Goal: Task Accomplishment & Management: Manage account settings

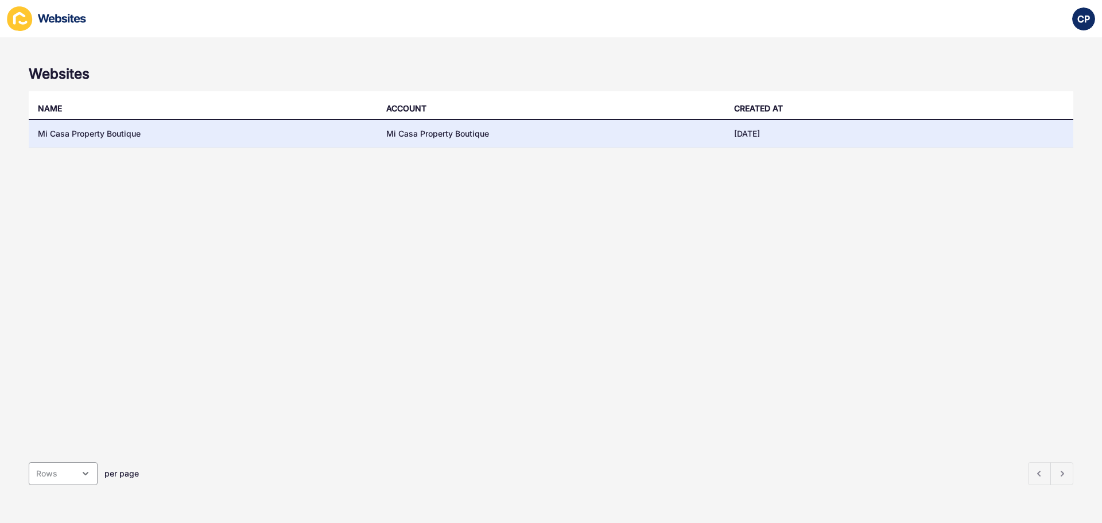
click at [457, 138] on td "Mi Casa Property Boutique" at bounding box center [551, 134] width 348 height 28
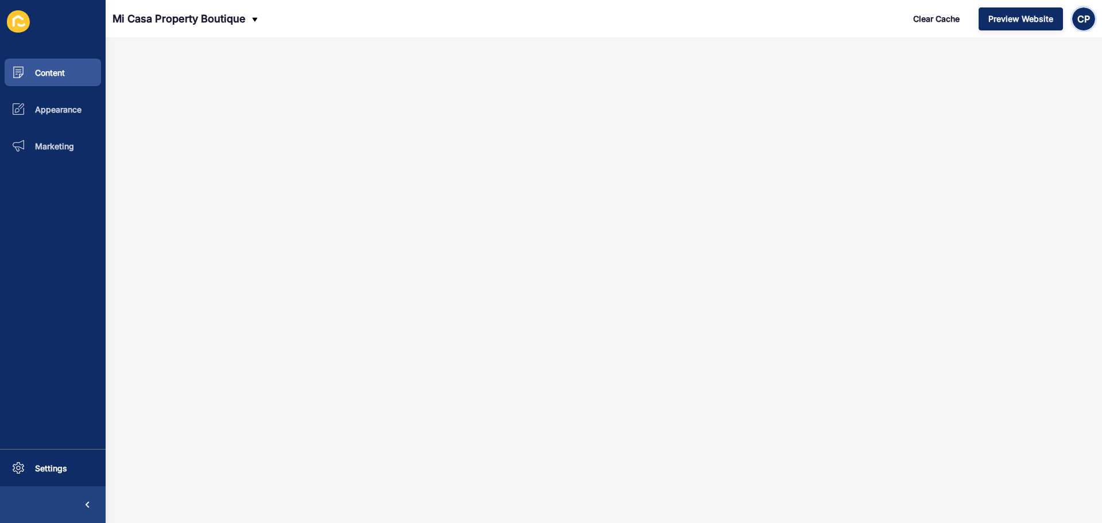
click at [1086, 19] on span "CP" at bounding box center [1084, 18] width 13 height 11
click at [55, 463] on span "Settings" at bounding box center [32, 468] width 69 height 10
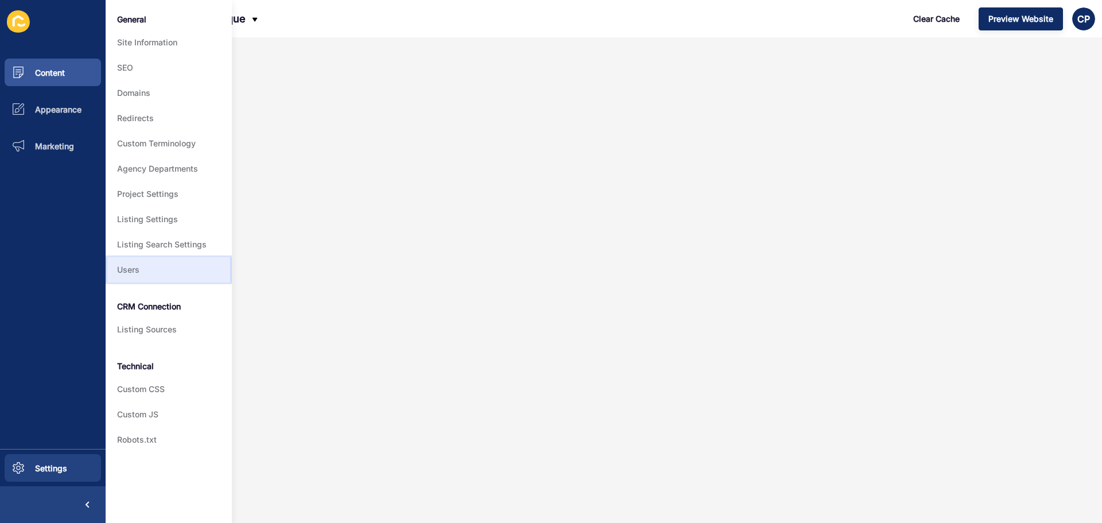
click at [157, 277] on link "Users" at bounding box center [169, 269] width 126 height 25
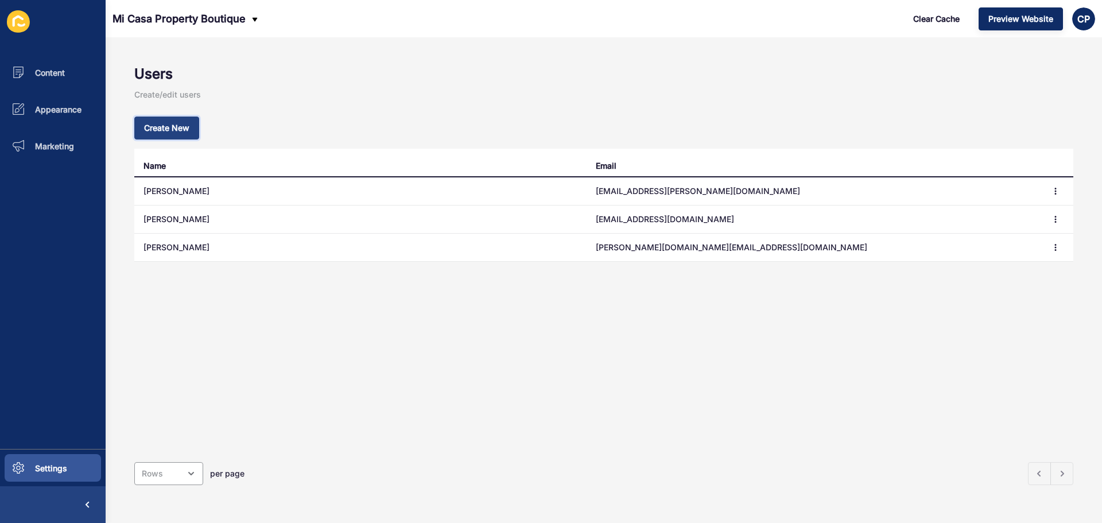
click at [163, 139] on button "Create New" at bounding box center [166, 128] width 65 height 23
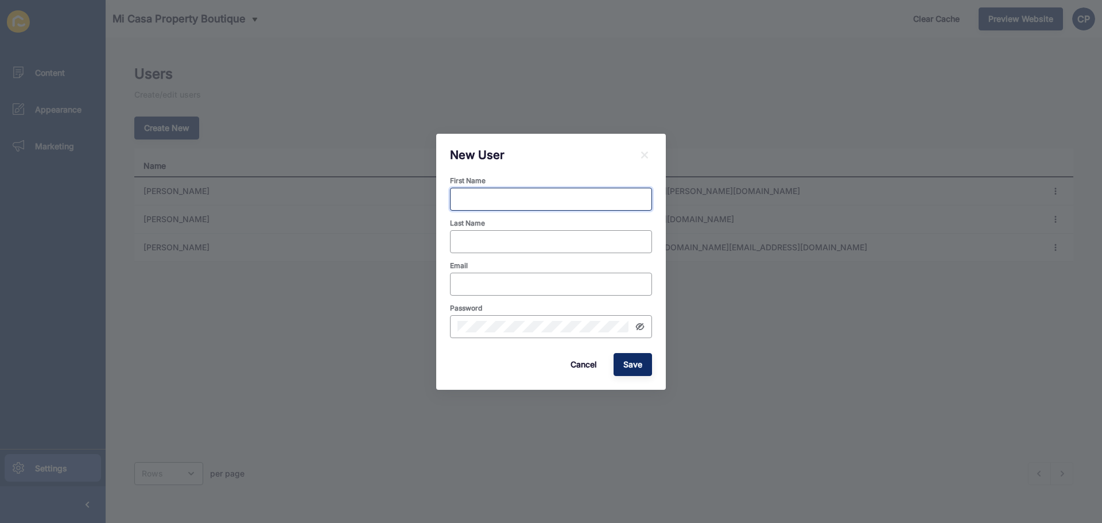
drag, startPoint x: 547, startPoint y: 197, endPoint x: 539, endPoint y: 199, distance: 7.7
click at [546, 197] on input "First Name" at bounding box center [551, 198] width 187 height 11
type input "[PERSON_NAME]"
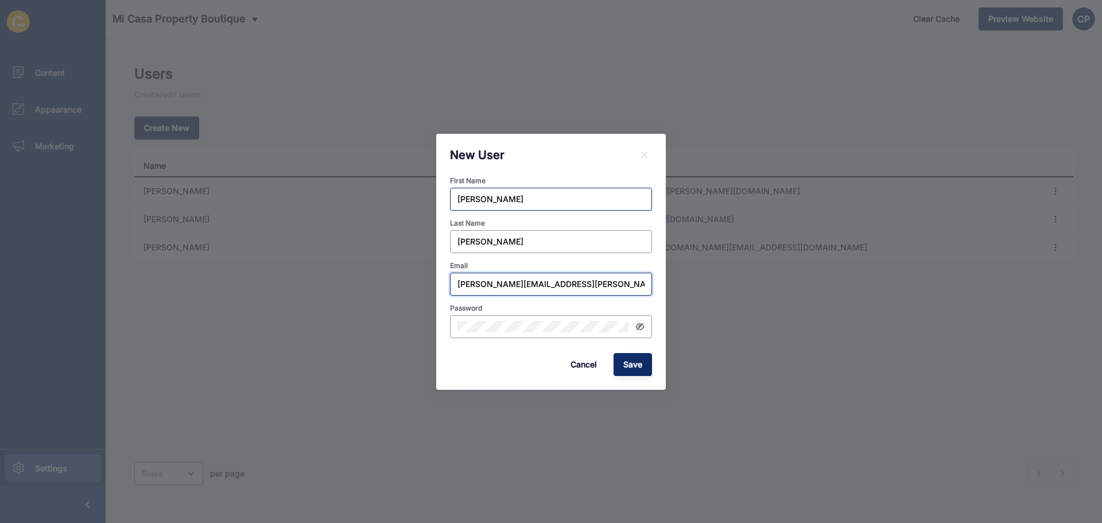
type input "[PERSON_NAME][EMAIL_ADDRESS][PERSON_NAME][DOMAIN_NAME]"
click at [491, 365] on div "Cancel Save" at bounding box center [551, 365] width 209 height 30
click at [653, 366] on div "Cancel Save" at bounding box center [551, 365] width 209 height 30
click at [637, 367] on span "Save" at bounding box center [632, 364] width 19 height 11
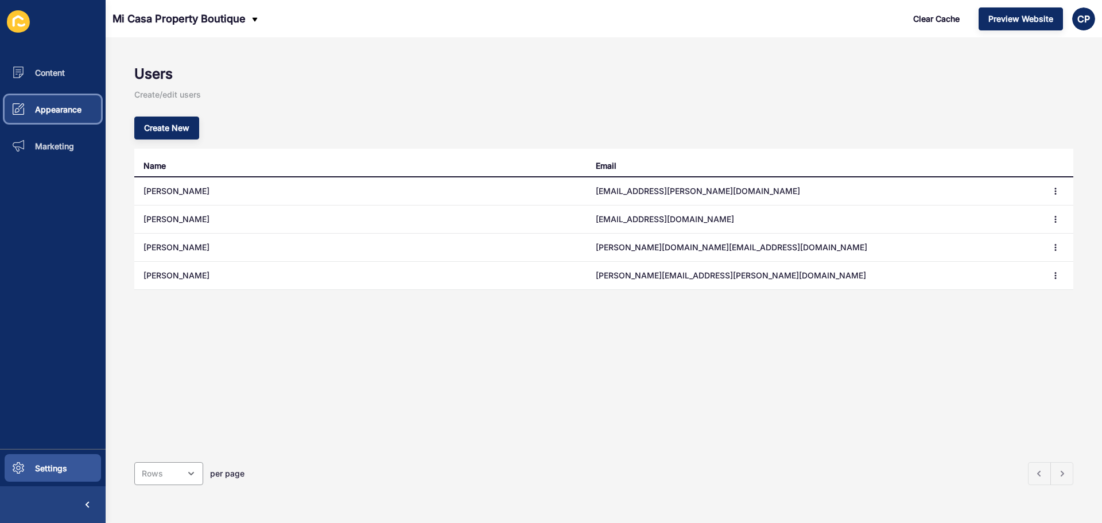
click at [57, 116] on button "Appearance" at bounding box center [53, 109] width 106 height 37
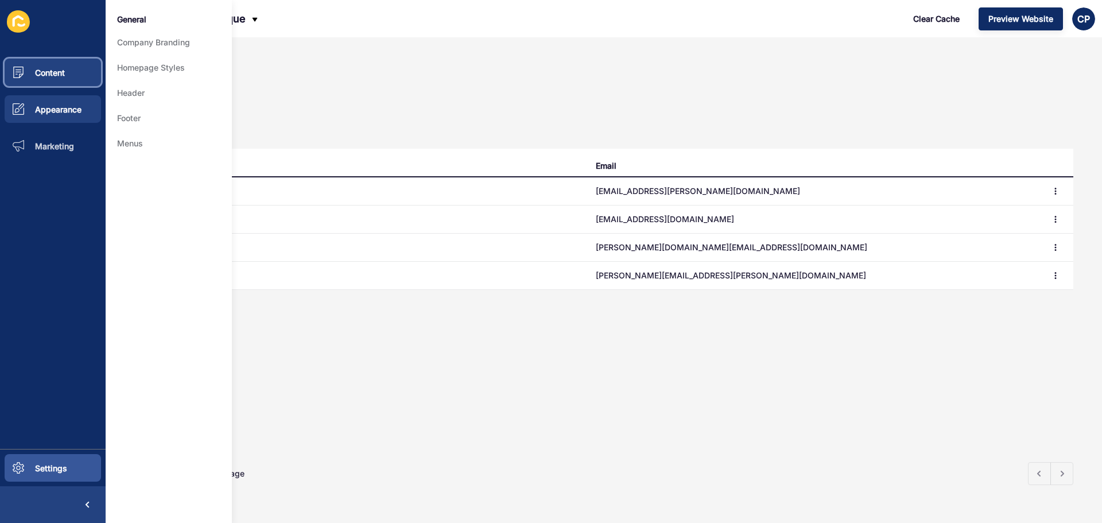
click at [63, 78] on button "Content" at bounding box center [53, 72] width 106 height 37
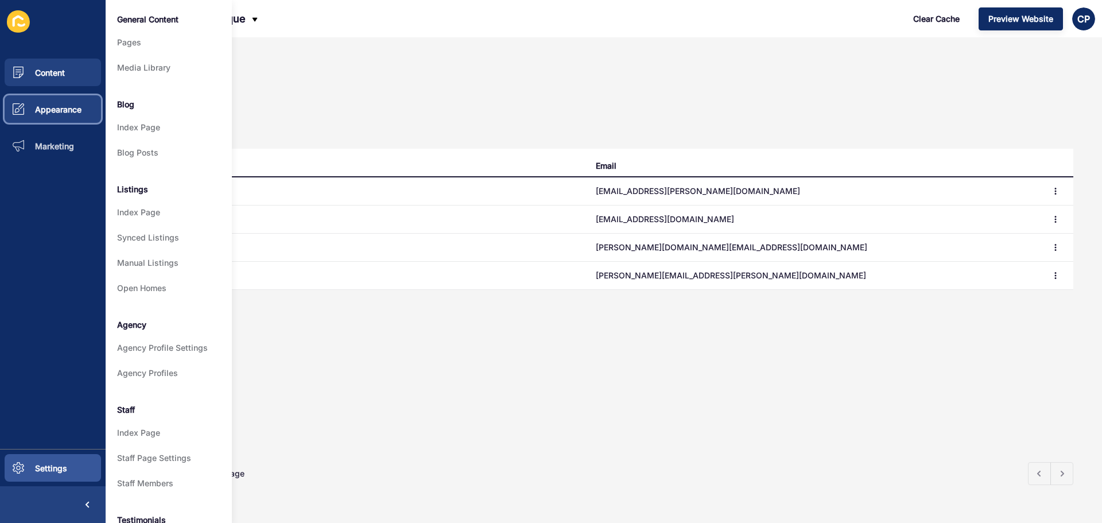
click at [67, 114] on span "Appearance" at bounding box center [39, 109] width 83 height 10
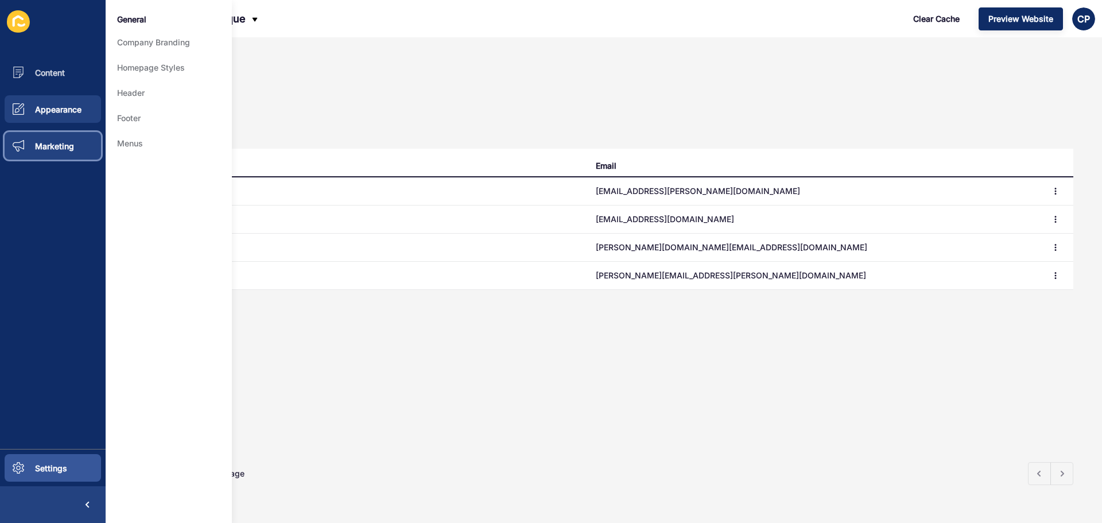
click at [71, 141] on span "Marketing" at bounding box center [36, 146] width 76 height 10
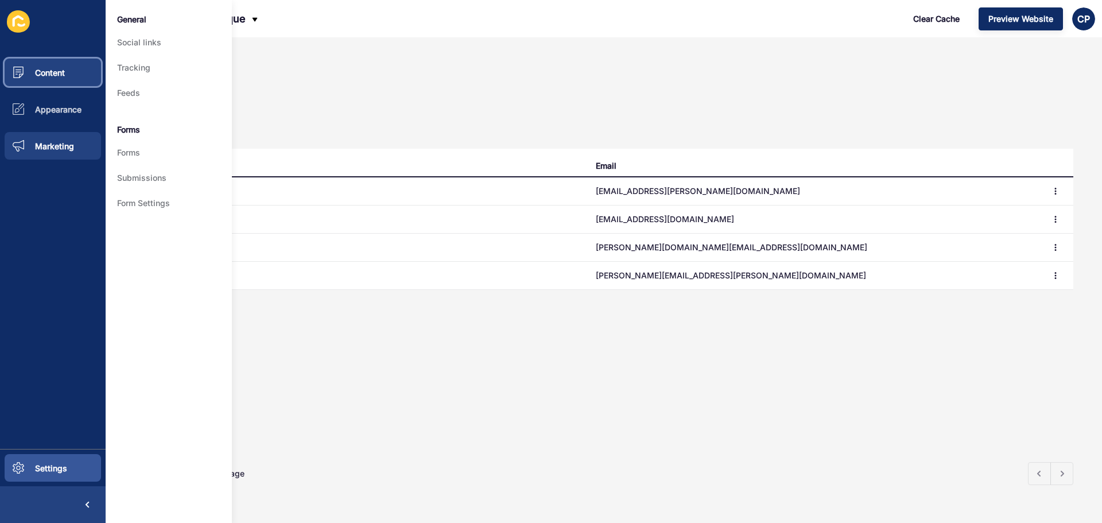
click at [68, 82] on button "Content" at bounding box center [53, 72] width 106 height 37
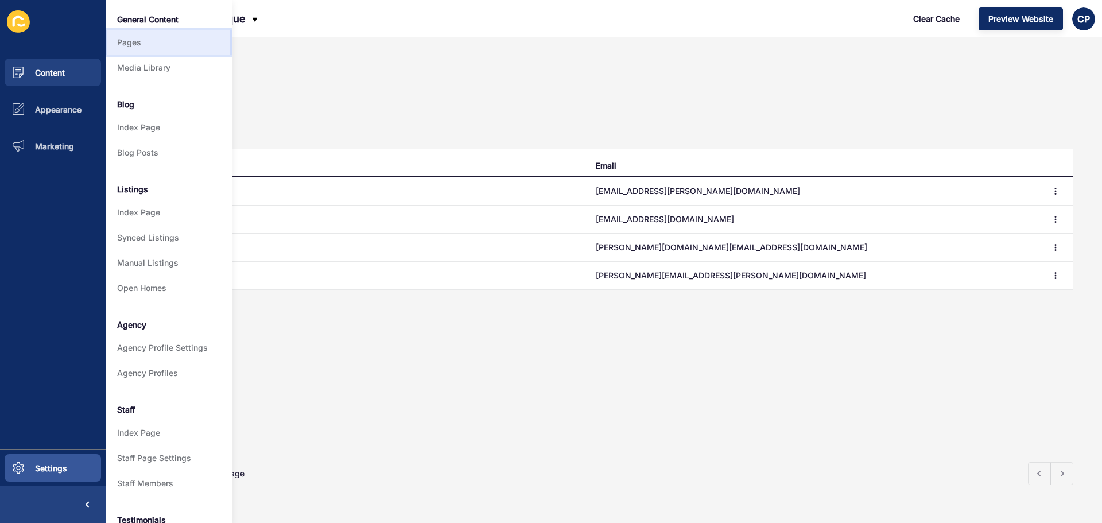
click at [134, 42] on link "Pages" at bounding box center [169, 42] width 126 height 25
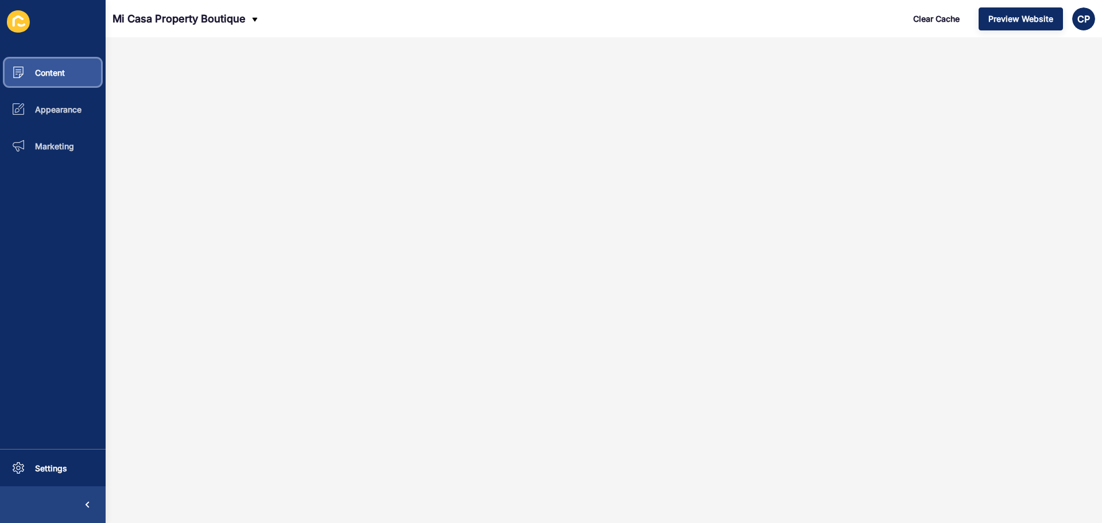
click at [78, 78] on button "Content" at bounding box center [53, 72] width 106 height 37
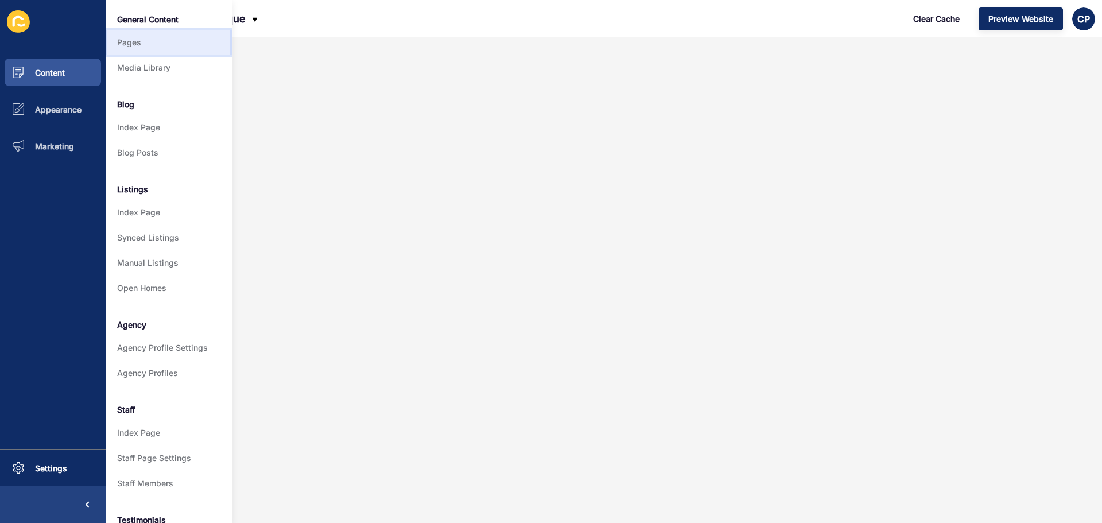
click at [177, 38] on link "Pages" at bounding box center [169, 42] width 126 height 25
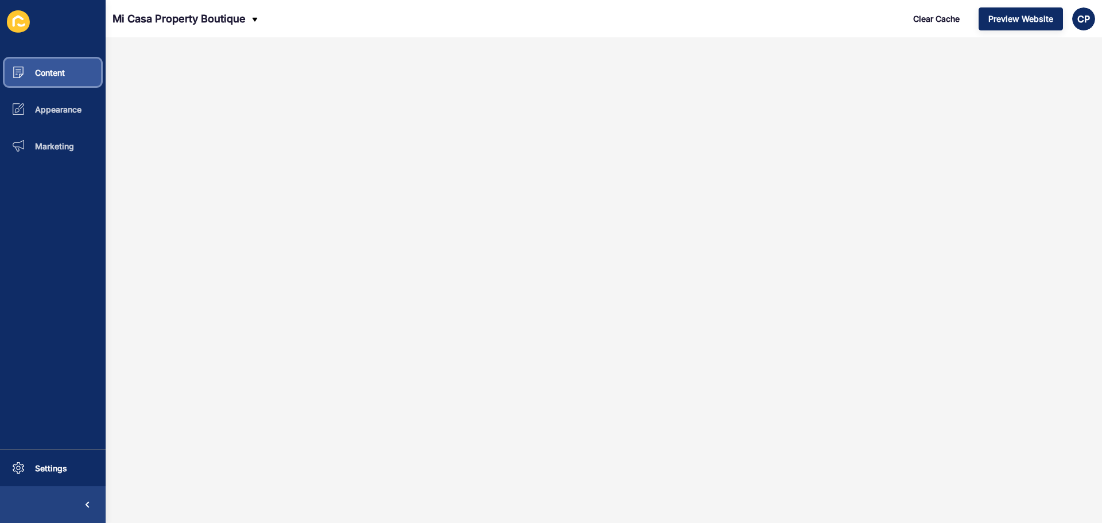
click at [54, 62] on button "Content" at bounding box center [53, 72] width 106 height 37
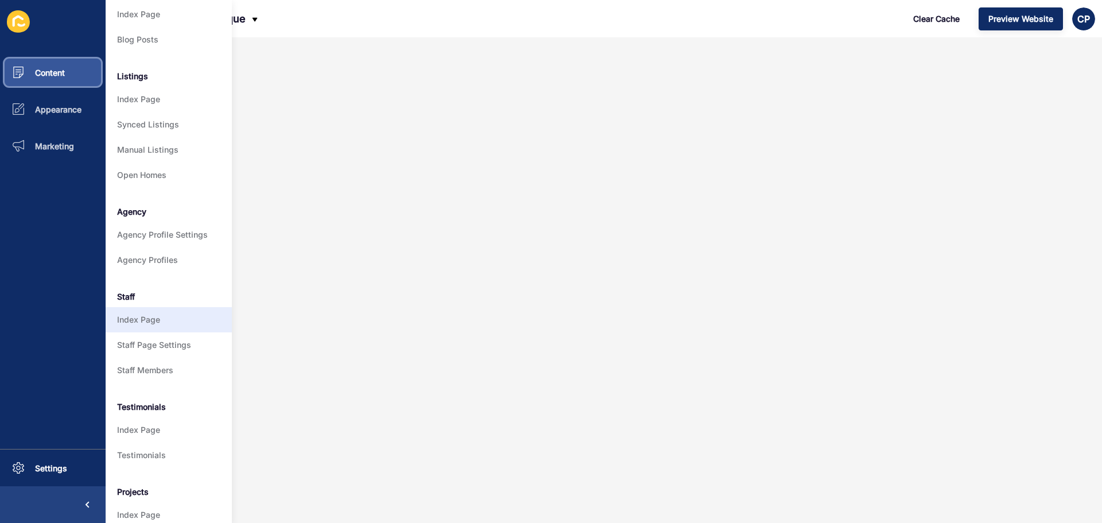
scroll to position [114, 0]
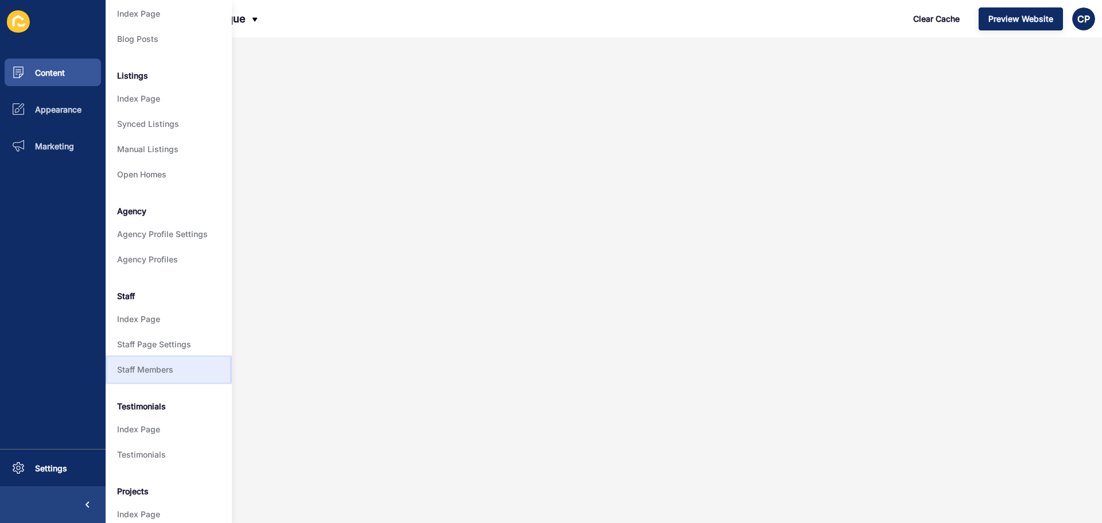
click at [152, 373] on link "Staff Members" at bounding box center [169, 369] width 126 height 25
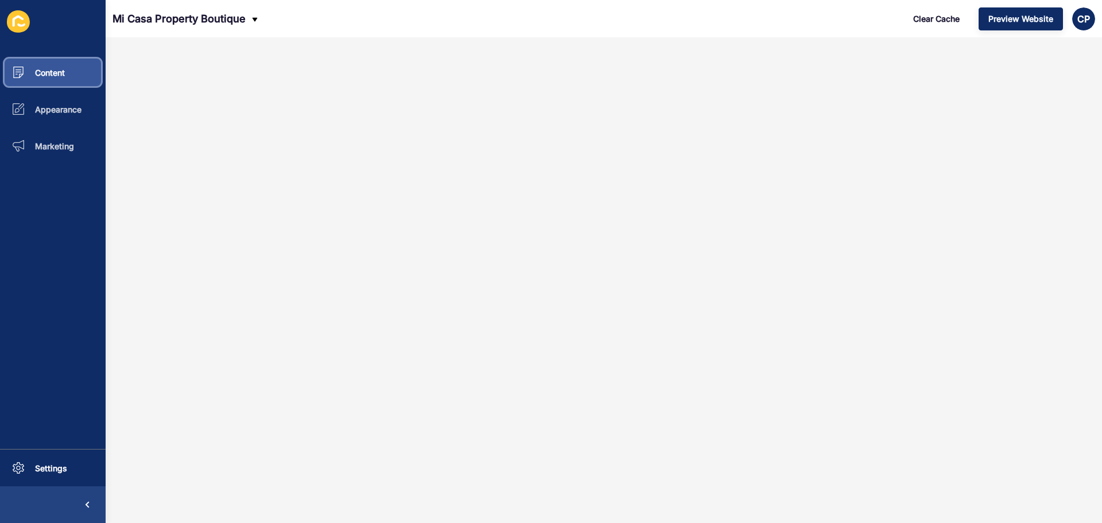
click at [63, 64] on button "Content" at bounding box center [53, 72] width 106 height 37
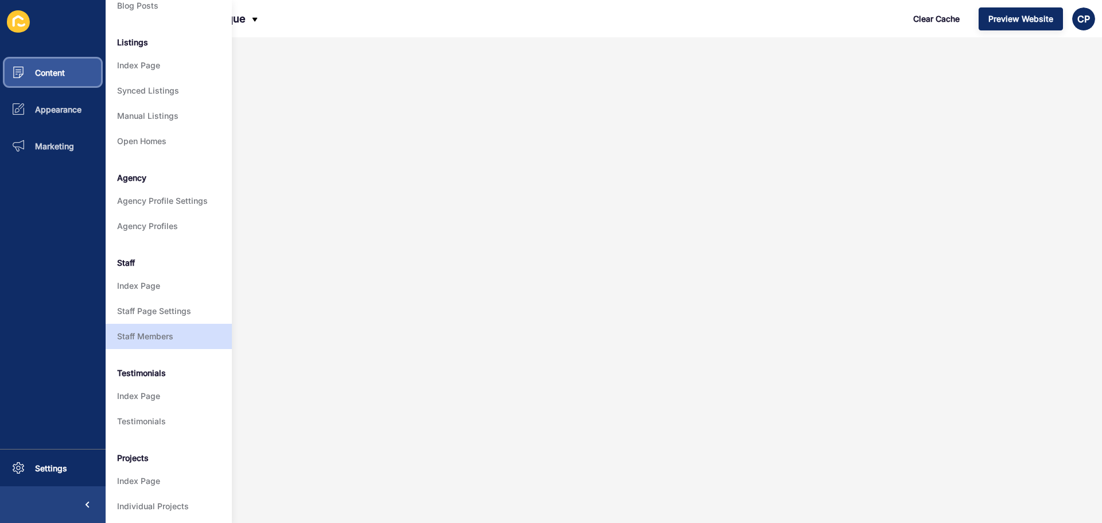
scroll to position [158, 0]
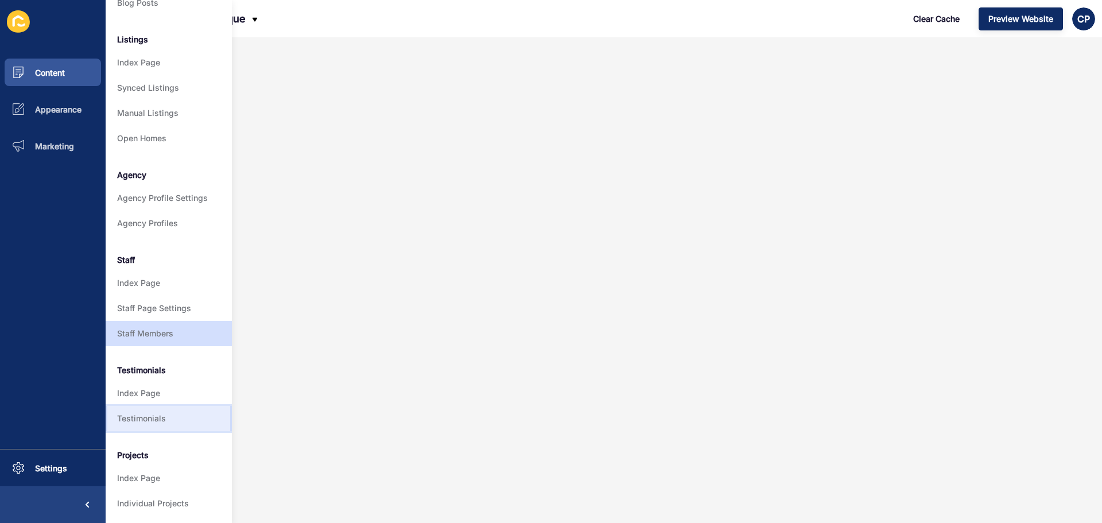
click at [159, 411] on link "Testimonials" at bounding box center [169, 418] width 126 height 25
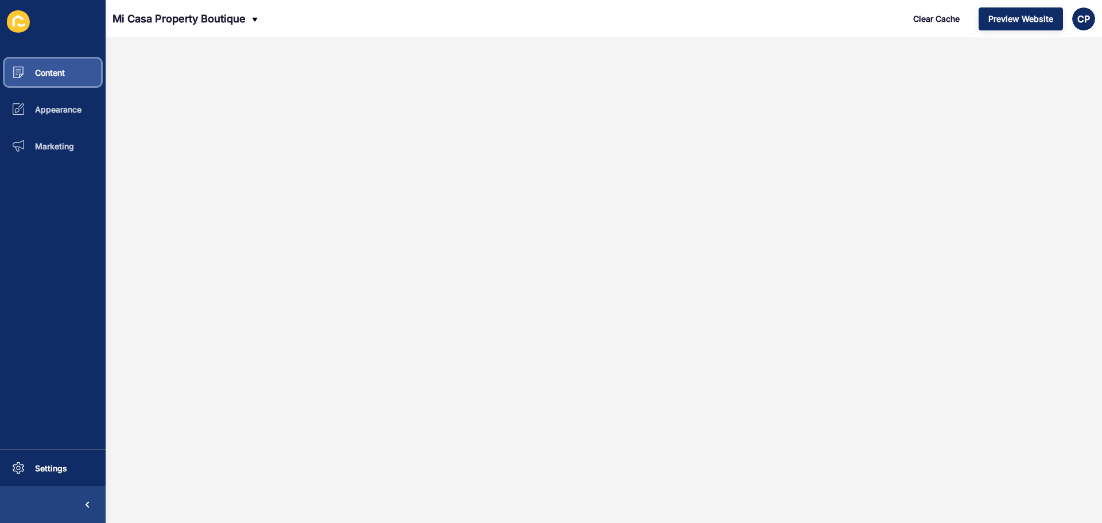
click at [67, 71] on button "Content" at bounding box center [53, 72] width 106 height 37
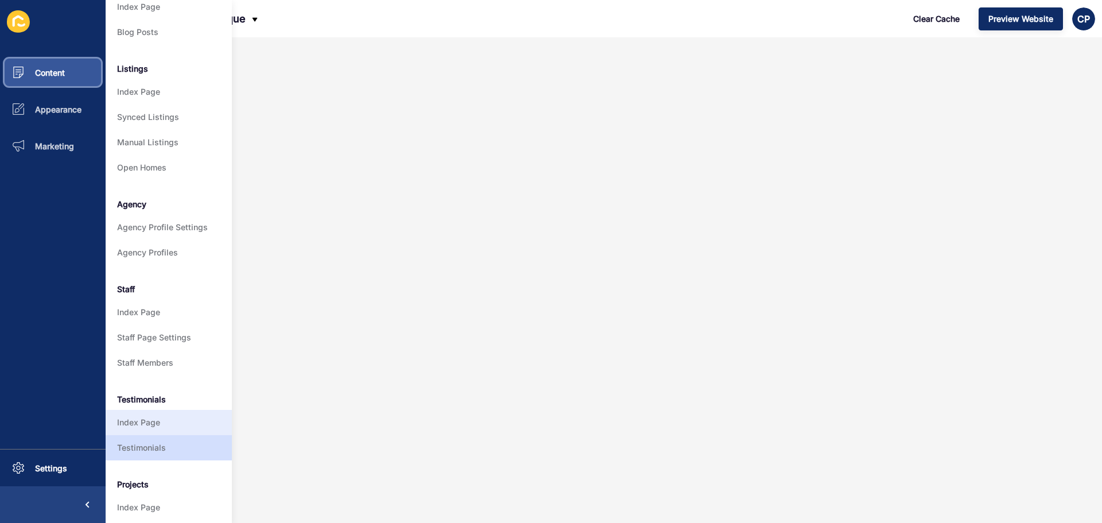
scroll to position [120, 0]
click at [151, 447] on link "Testimonials" at bounding box center [169, 448] width 126 height 25
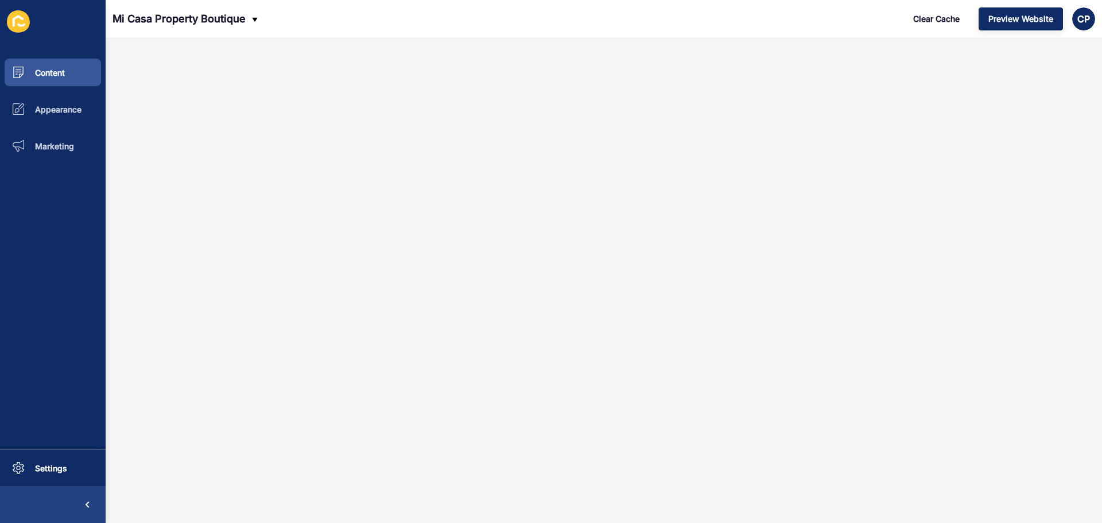
scroll to position [0, 0]
click at [38, 77] on span "Content" at bounding box center [31, 73] width 67 height 10
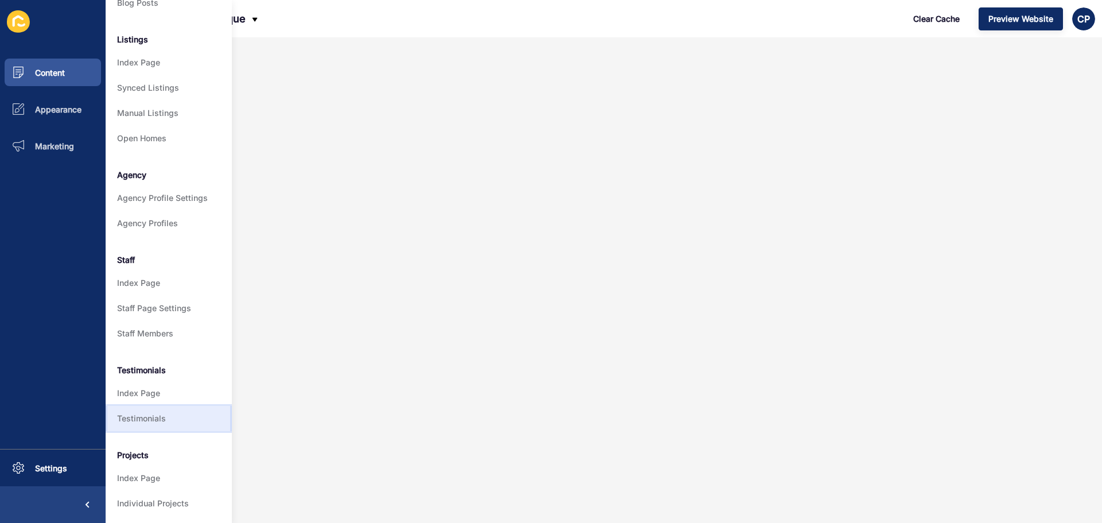
scroll to position [155, 0]
click at [179, 407] on link "Testimonials" at bounding box center [169, 418] width 126 height 25
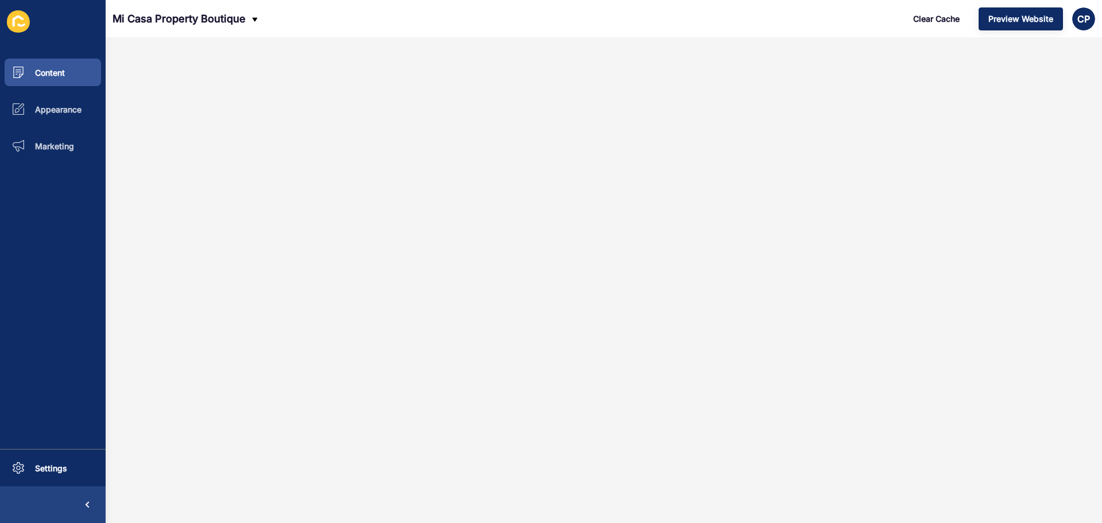
scroll to position [0, 0]
click at [68, 110] on span "Appearance" at bounding box center [39, 109] width 83 height 10
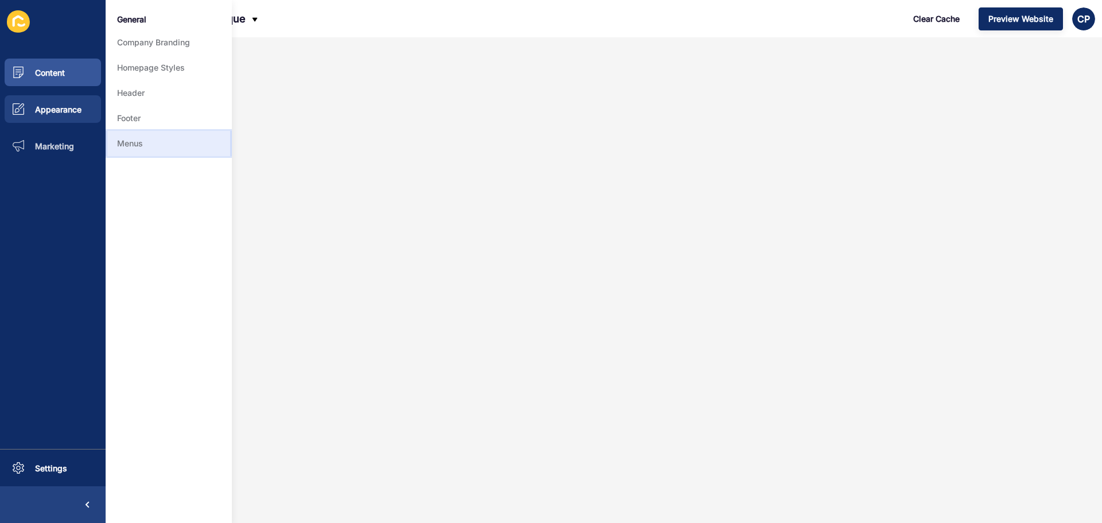
click at [158, 148] on link "Menus" at bounding box center [169, 143] width 126 height 25
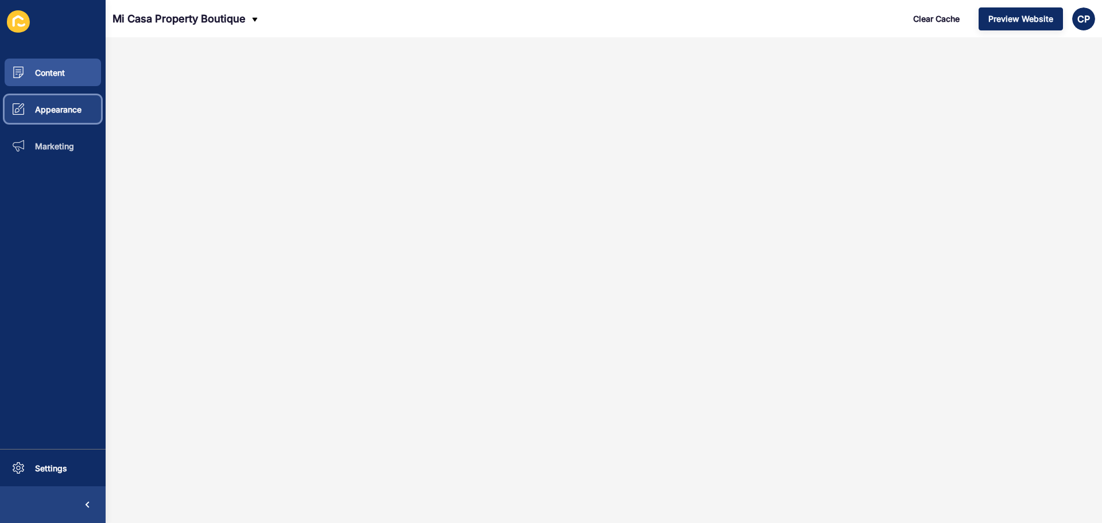
click at [66, 113] on span "Appearance" at bounding box center [39, 109] width 83 height 10
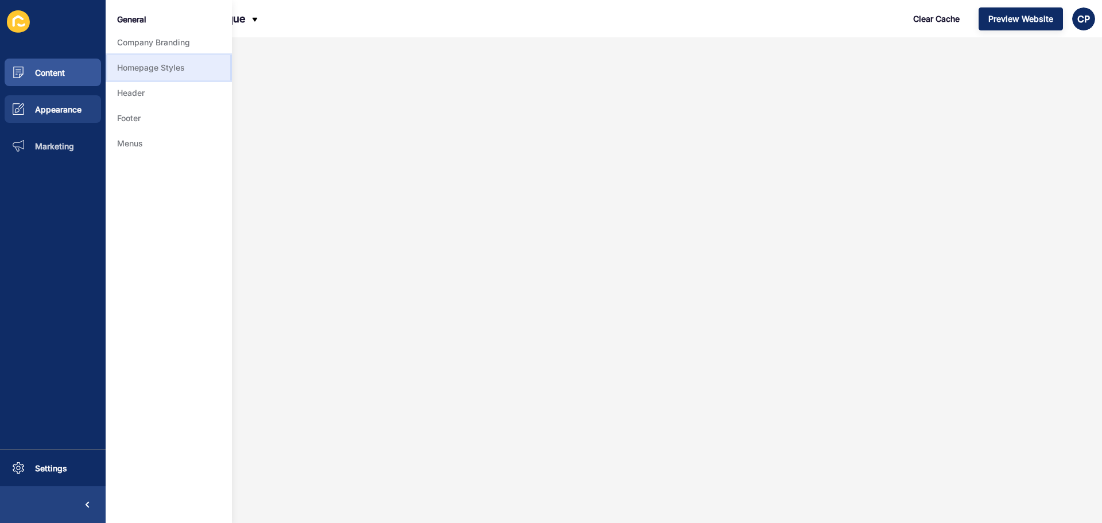
click at [148, 71] on link "Homepage Styles" at bounding box center [169, 67] width 126 height 25
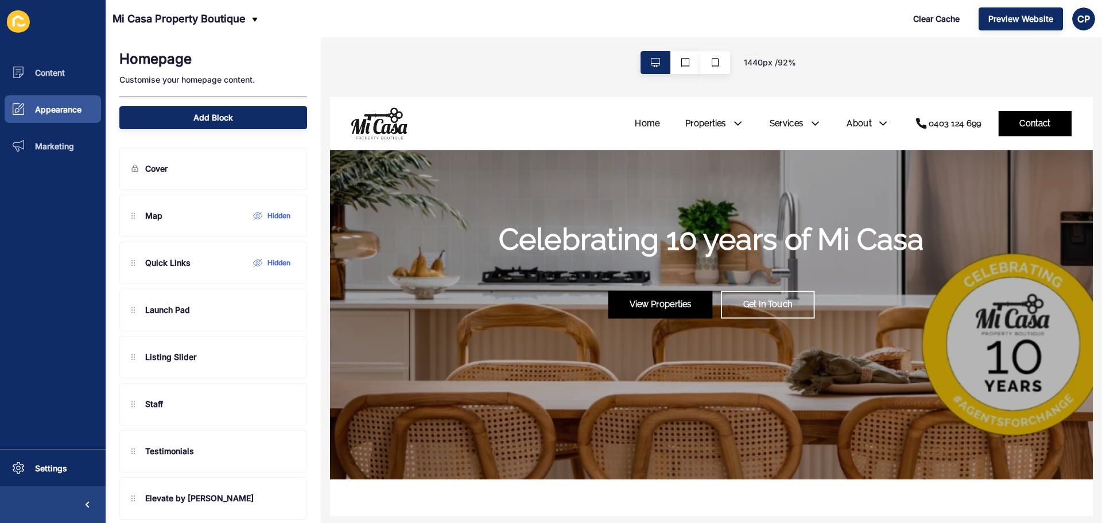
scroll to position [76, 0]
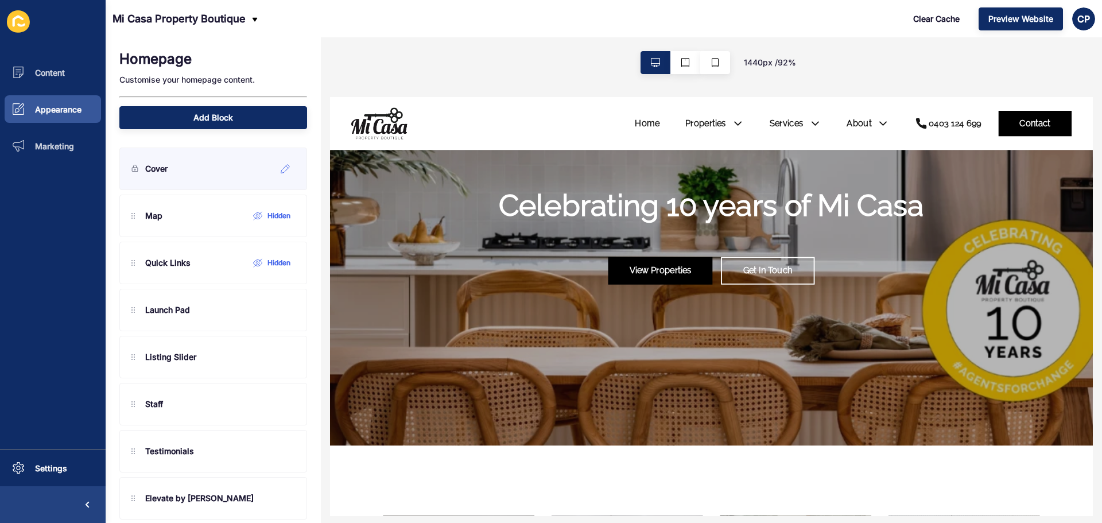
click at [186, 176] on div "Cover" at bounding box center [213, 169] width 188 height 42
click at [281, 169] on icon at bounding box center [286, 168] width 10 height 9
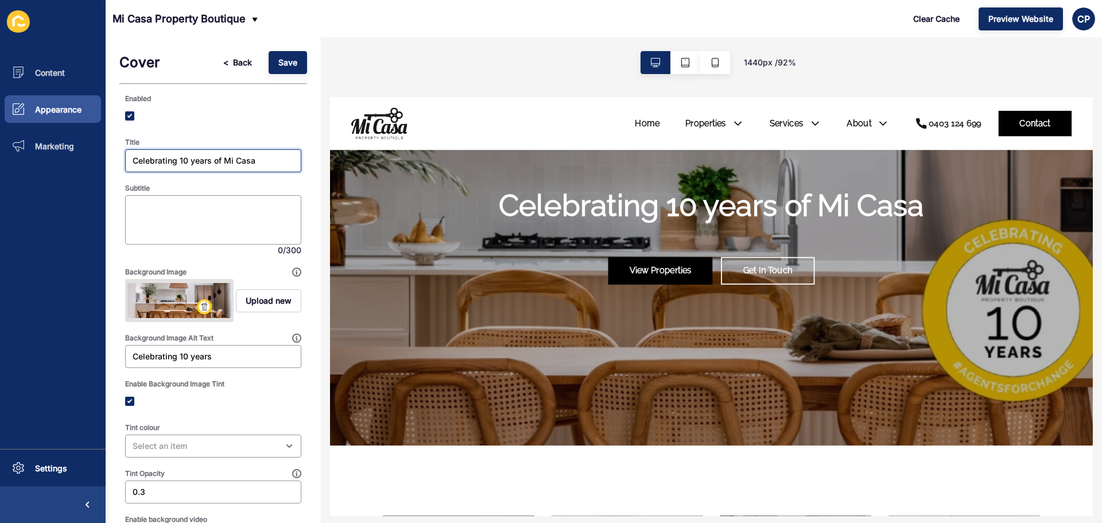
click at [226, 161] on input "Celebrating 10 years of Mi Casa" at bounding box center [213, 160] width 161 height 11
type input "Welcome Home"
click at [269, 301] on span "Upload new" at bounding box center [269, 300] width 46 height 11
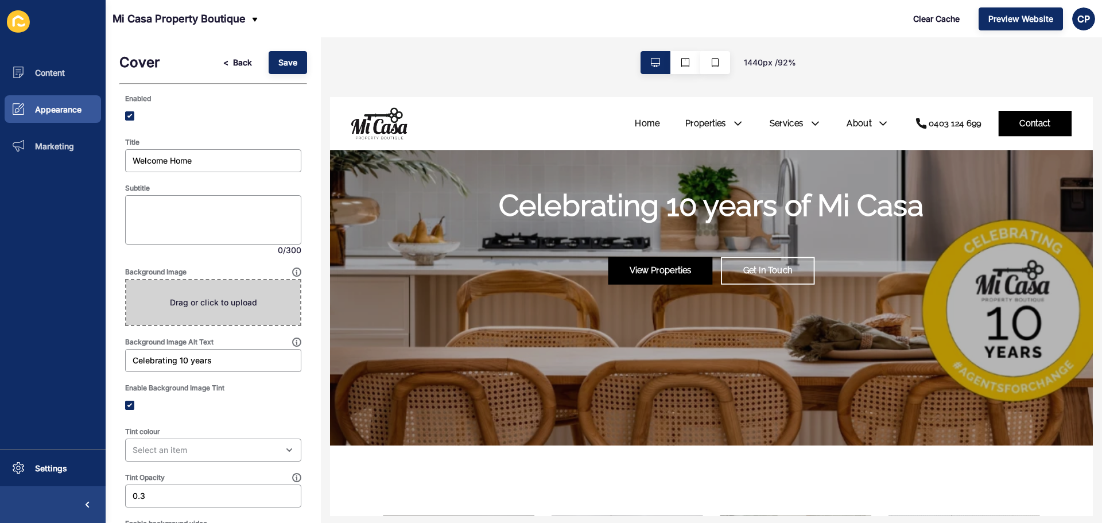
click at [219, 308] on span at bounding box center [213, 302] width 174 height 45
click at [126, 280] on input "Drag or click to upload" at bounding box center [126, 280] width 0 height 0
type input "C:\fakepath\PRINT3-93RoyalStreetTuartHill-1.jpg"
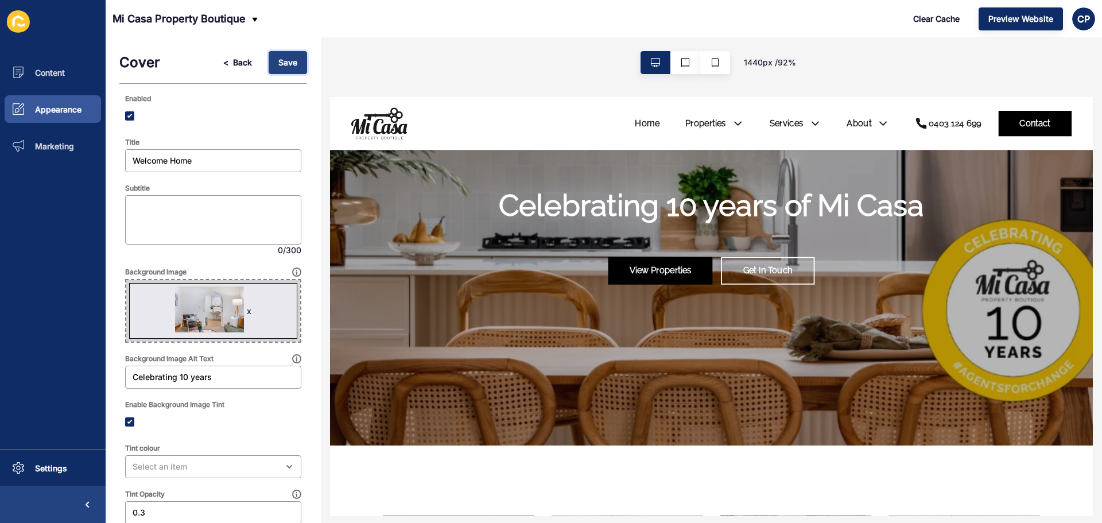
click at [278, 60] on span "Save" at bounding box center [287, 62] width 19 height 11
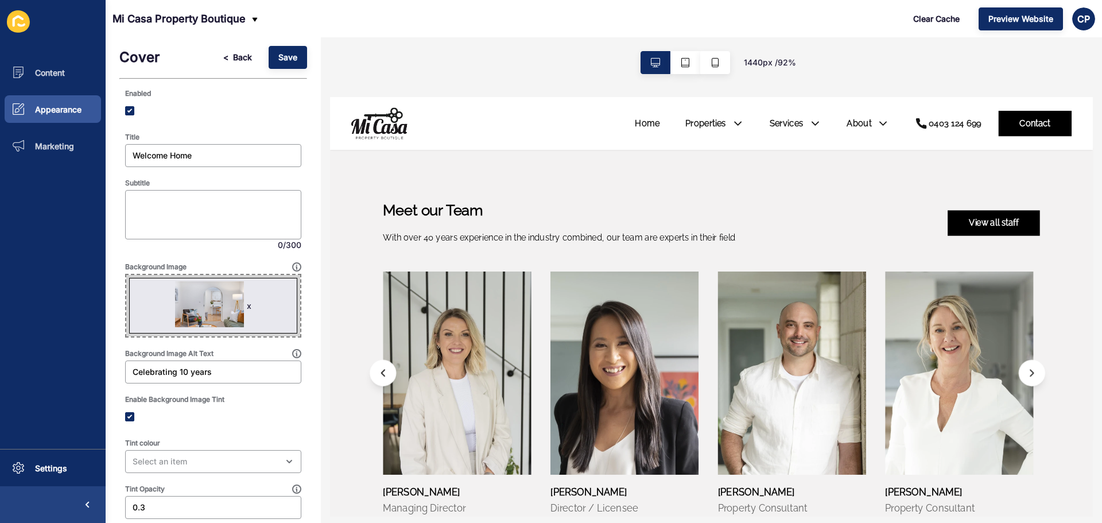
scroll to position [0, 0]
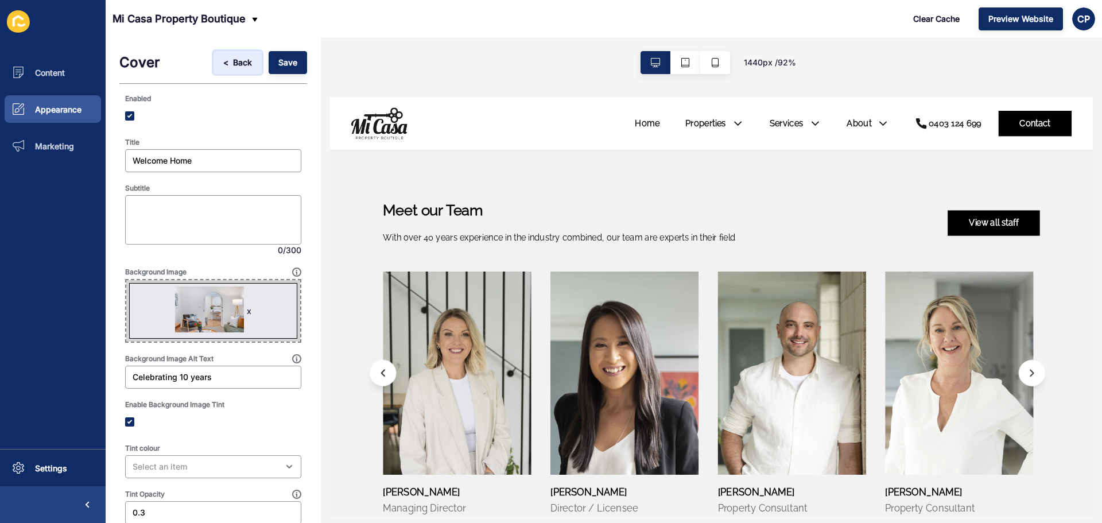
click at [223, 59] on span "<" at bounding box center [225, 62] width 5 height 11
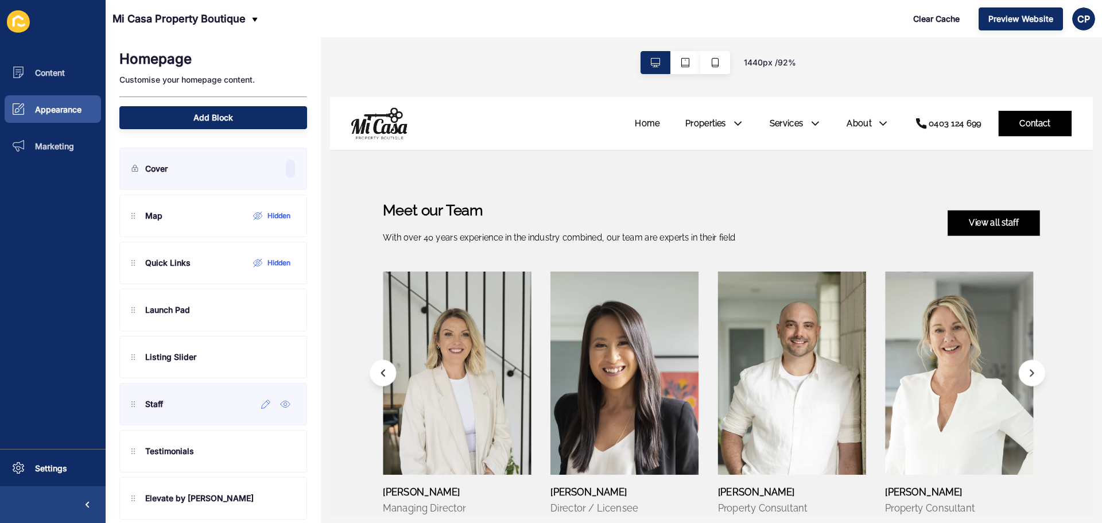
click at [149, 408] on p "Staff" at bounding box center [154, 403] width 18 height 11
click at [284, 404] on icon at bounding box center [285, 404] width 3 height 3
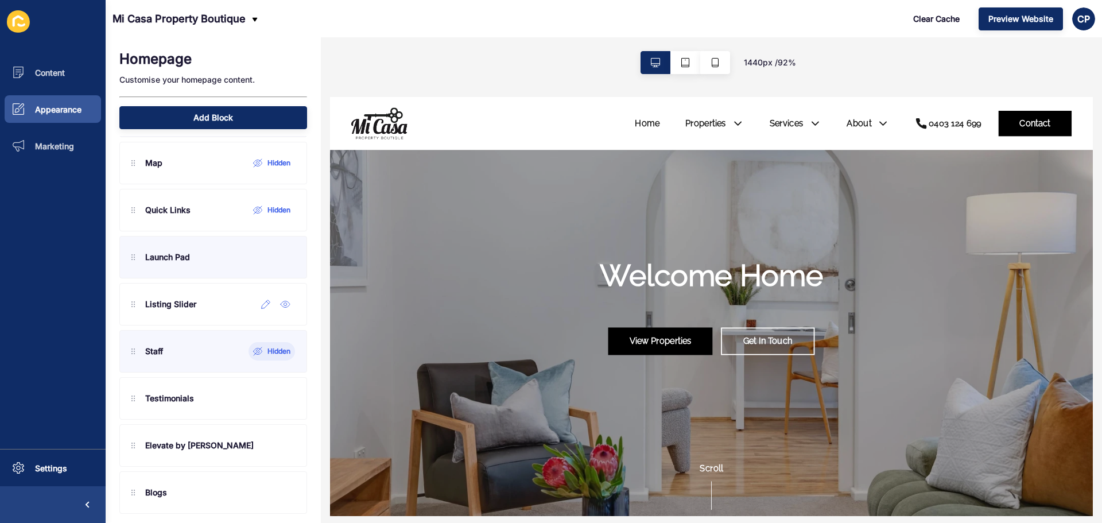
scroll to position [62, 0]
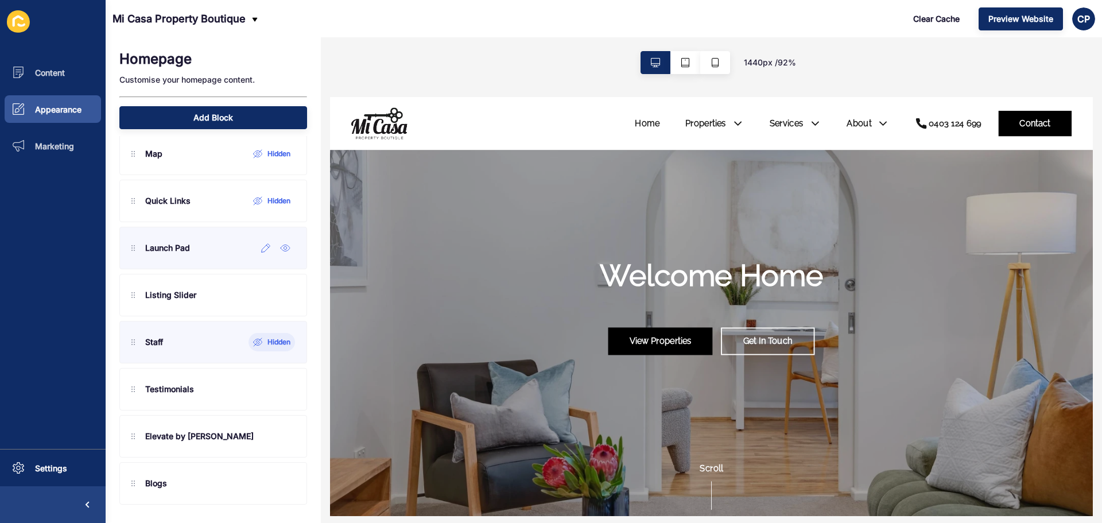
click at [173, 257] on div "Launch Pad" at bounding box center [160, 248] width 59 height 18
click at [261, 250] on icon at bounding box center [266, 247] width 10 height 9
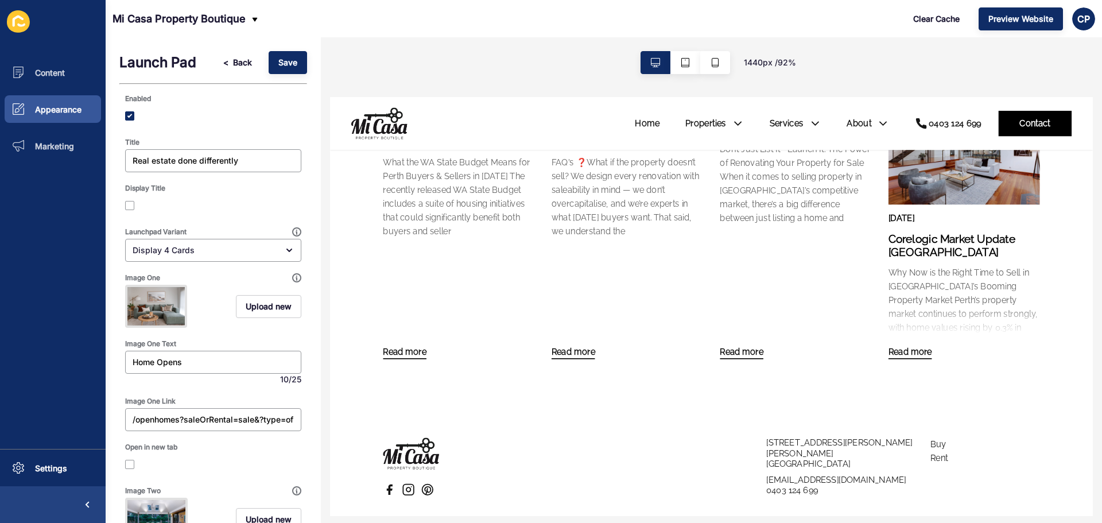
scroll to position [2059, 0]
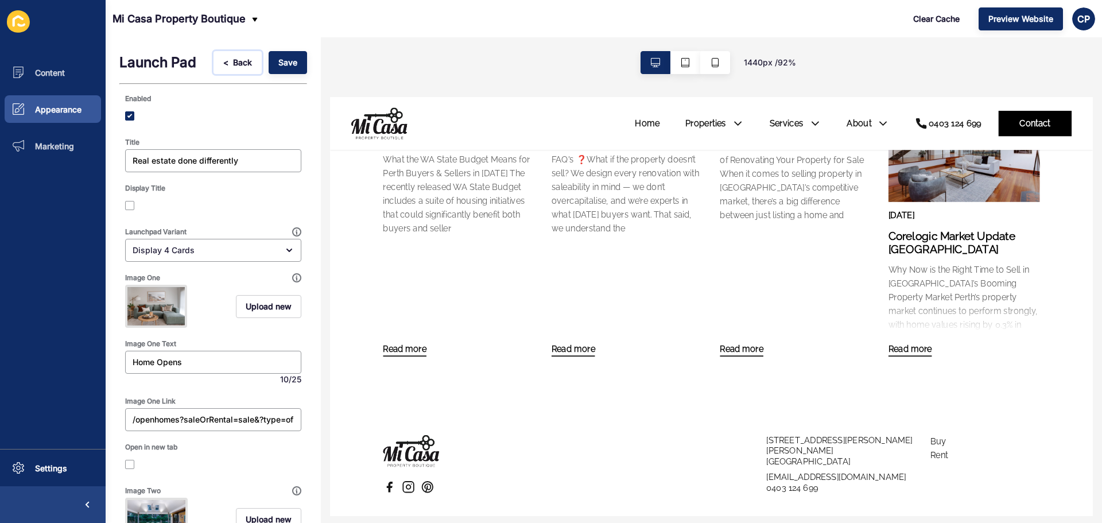
click at [233, 65] on span "Back" at bounding box center [242, 62] width 19 height 11
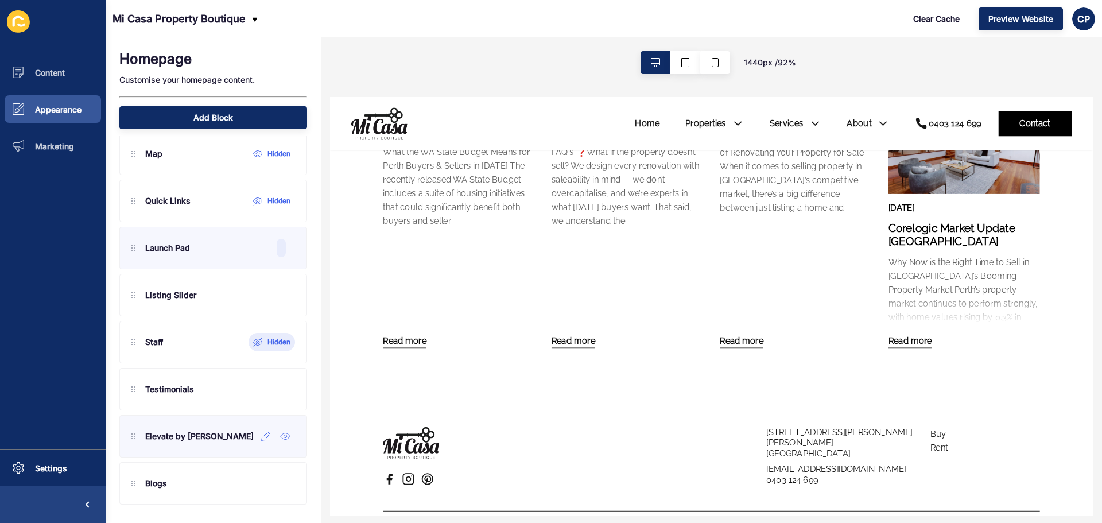
scroll to position [2029, 0]
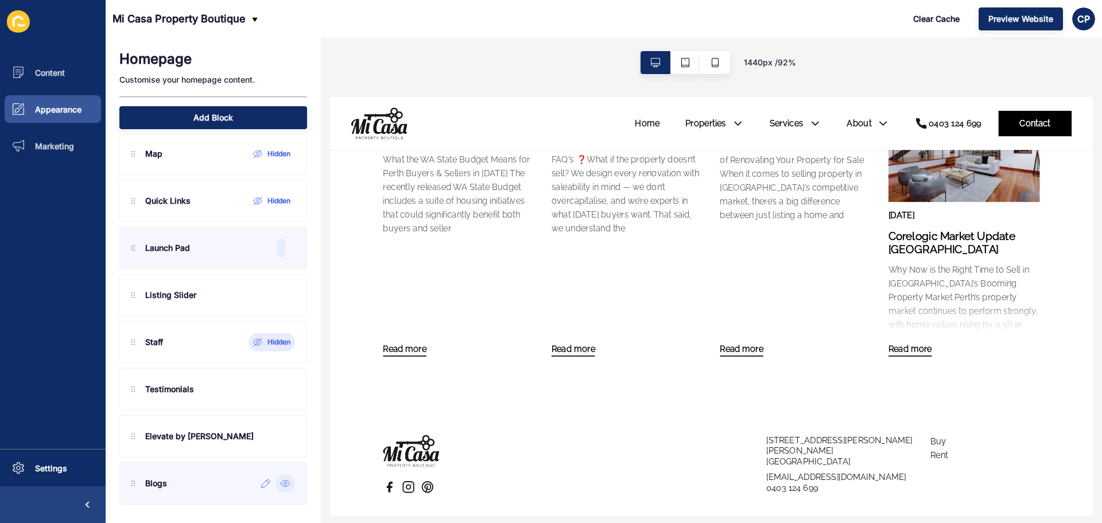
click at [284, 485] on icon at bounding box center [285, 483] width 3 height 3
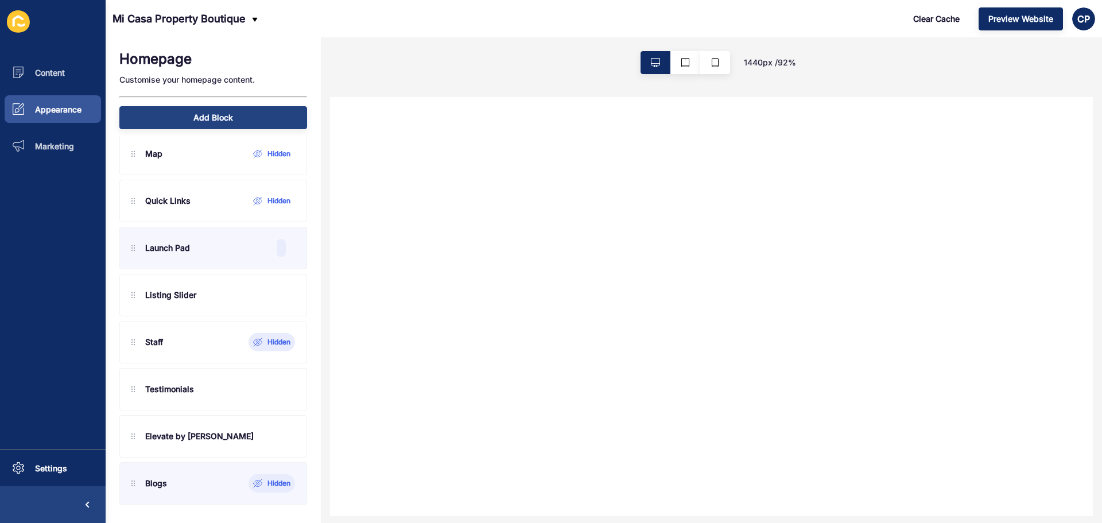
scroll to position [0, 0]
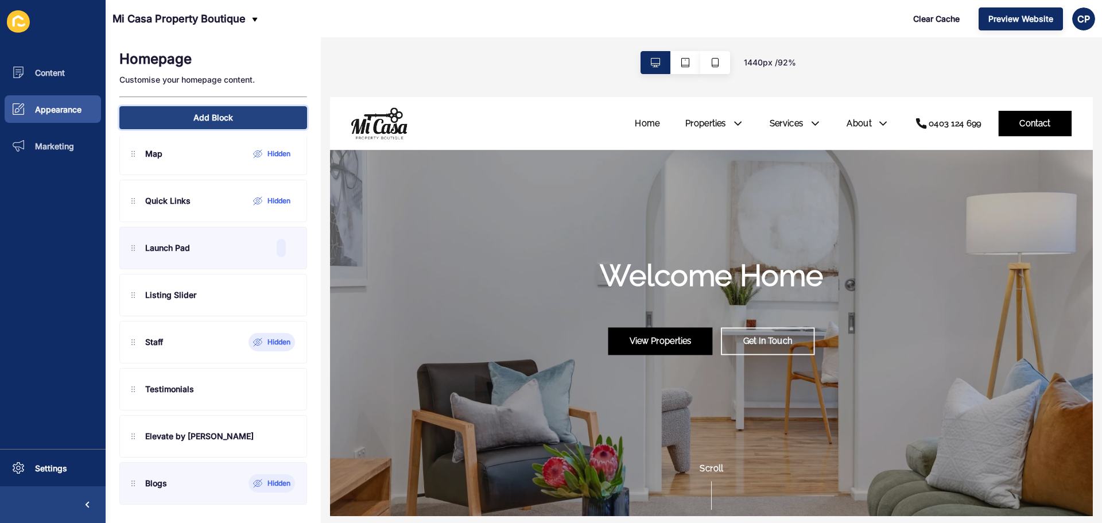
click at [242, 124] on button "Add Block" at bounding box center [213, 117] width 188 height 23
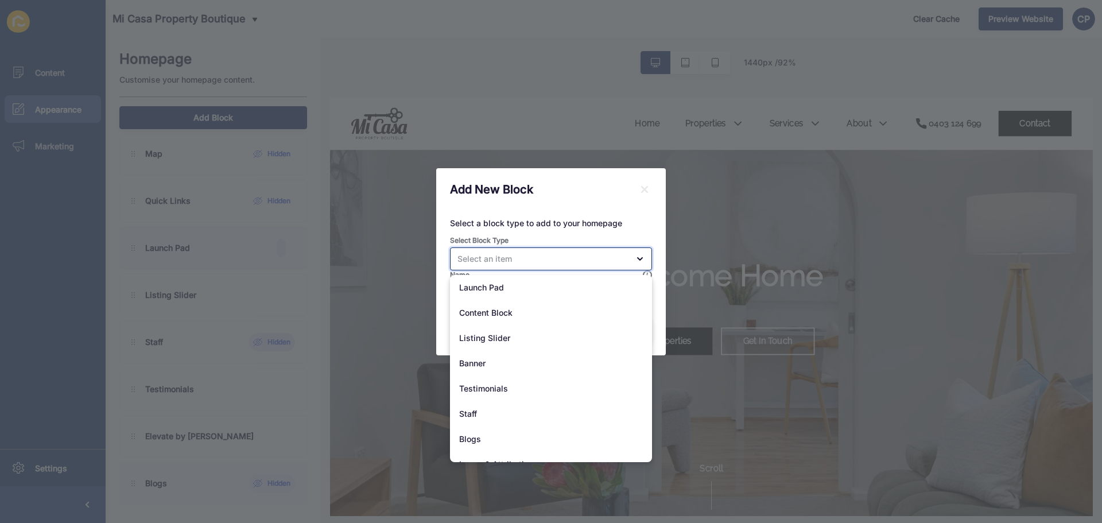
click at [508, 251] on div "close menu" at bounding box center [551, 258] width 202 height 23
click at [530, 369] on div "Banner" at bounding box center [551, 363] width 202 height 25
type input "Banner"
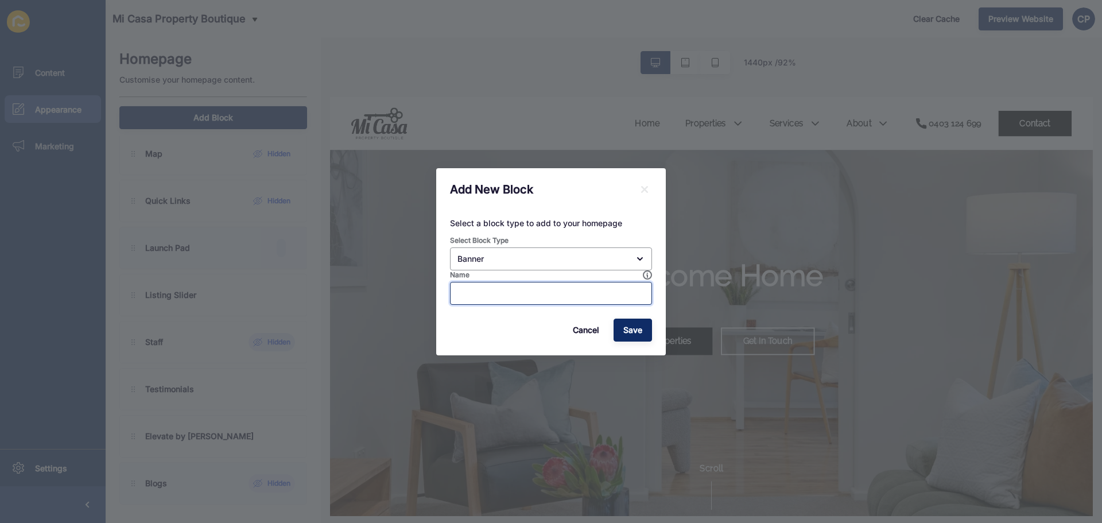
click at [568, 295] on input "Name" at bounding box center [551, 293] width 187 height 11
type input "Hero Image"
click at [630, 332] on span "Save" at bounding box center [632, 329] width 19 height 11
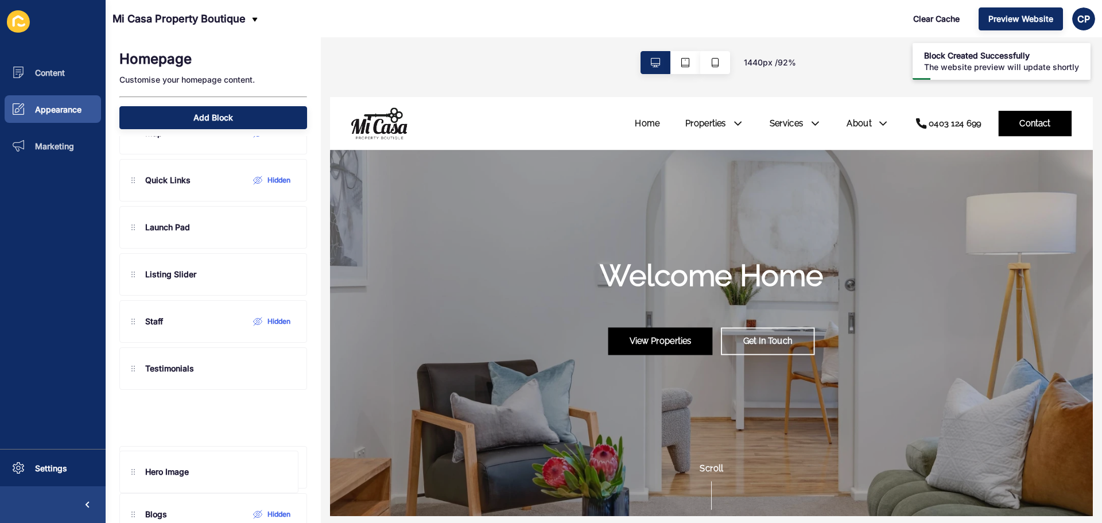
scroll to position [95, 0]
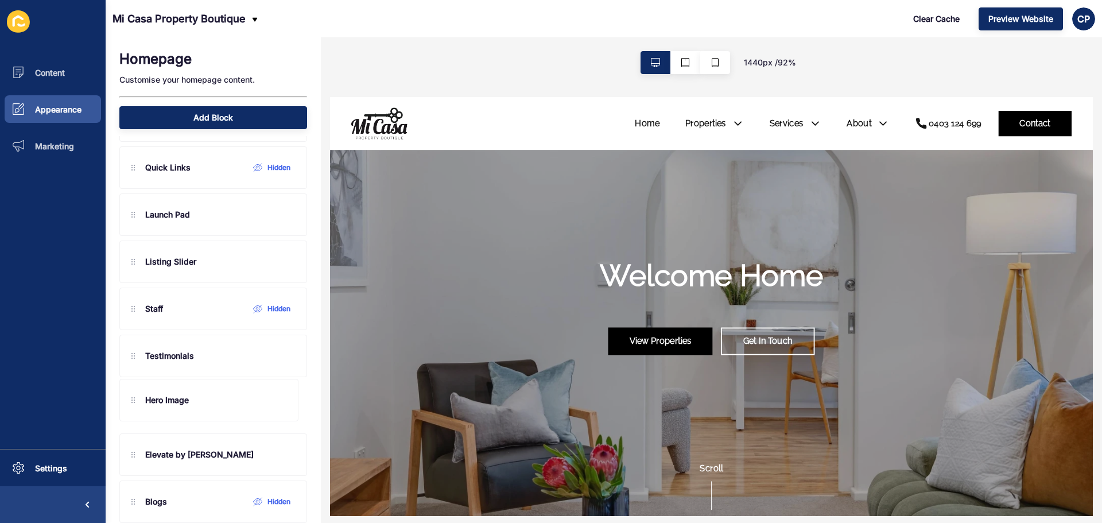
drag, startPoint x: 129, startPoint y: 198, endPoint x: 164, endPoint y: 386, distance: 190.9
click at [164, 386] on div "Hero Image Map Hidden Quick Links Hidden Launch Pad Listing Slider Staff Hidden…" at bounding box center [213, 285] width 188 height 372
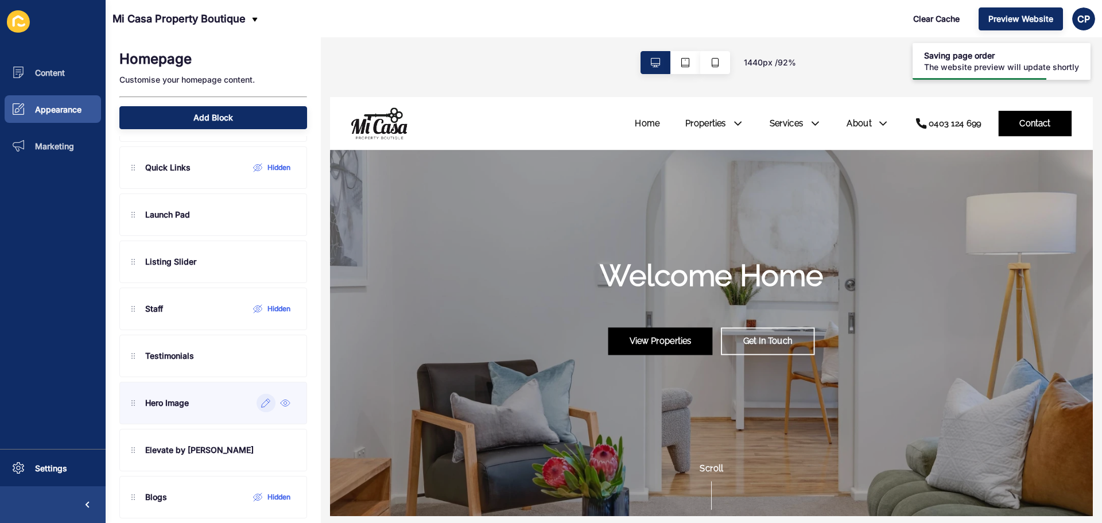
click at [258, 410] on div at bounding box center [266, 403] width 19 height 18
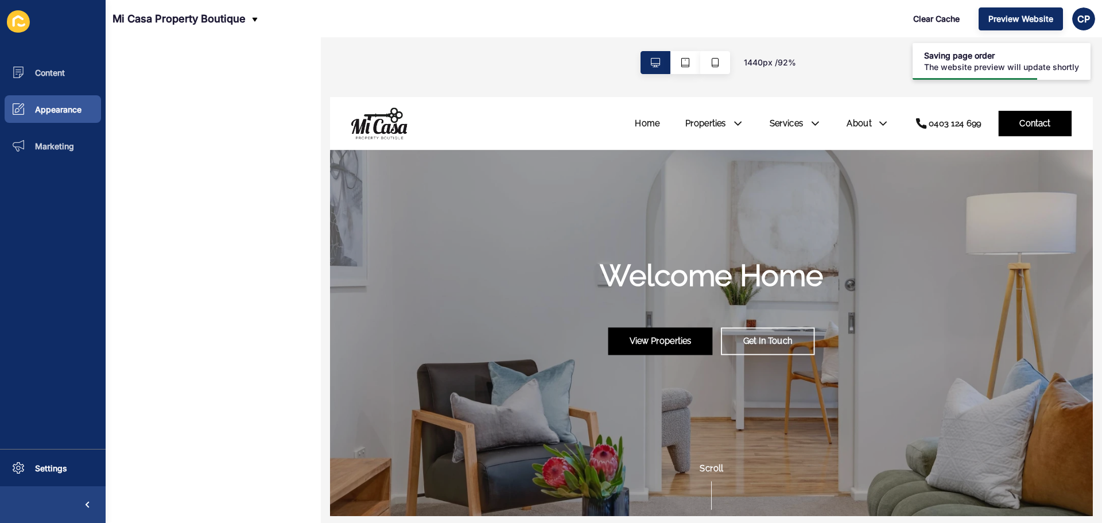
scroll to position [0, 0]
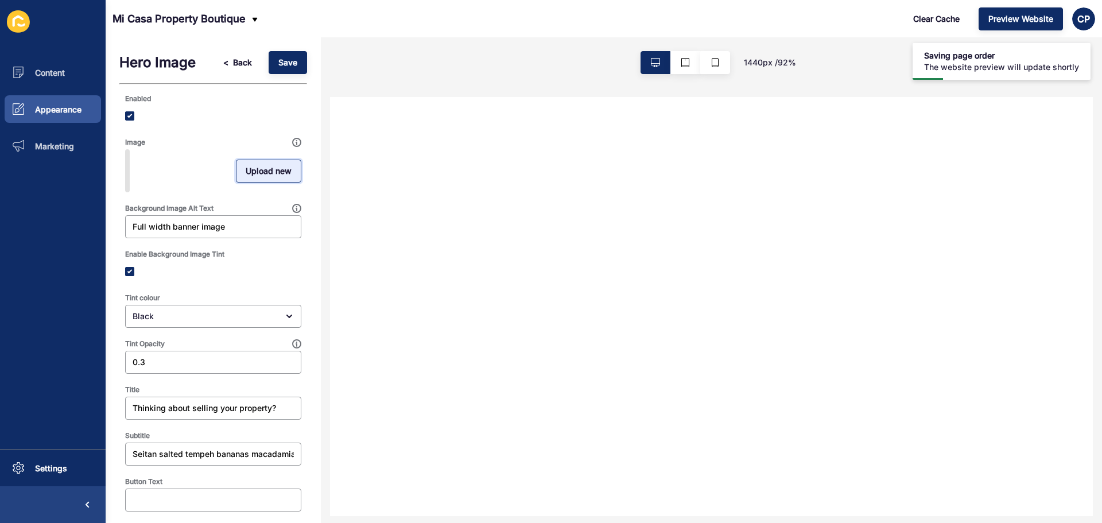
click at [261, 173] on span "Upload new" at bounding box center [269, 170] width 46 height 11
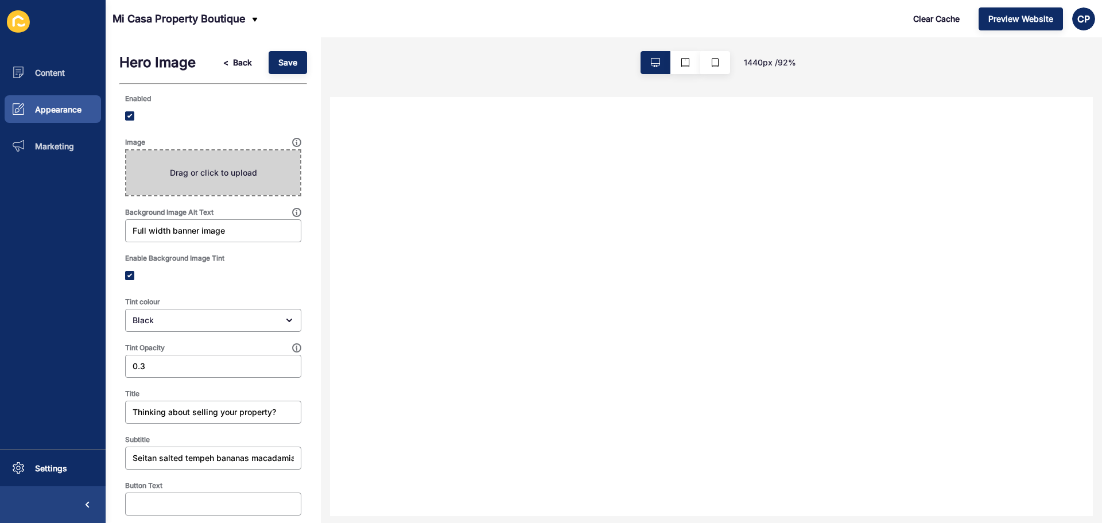
click at [249, 174] on span at bounding box center [213, 172] width 174 height 45
click at [126, 150] on input "Drag or click to upload" at bounding box center [126, 150] width 0 height 0
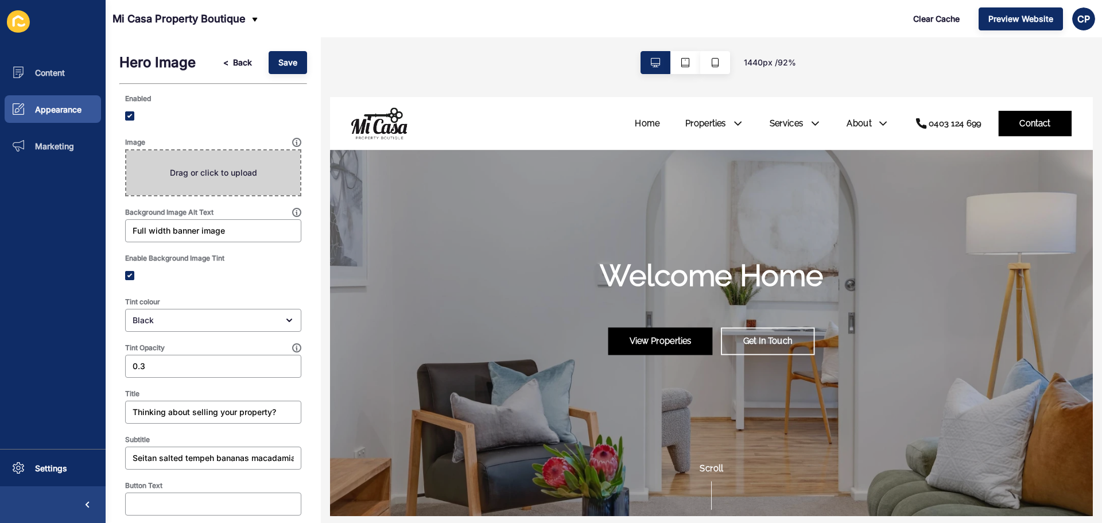
type input "C:\fakepath\WEB3-93RoyalStreetTuartHill-3.jpg"
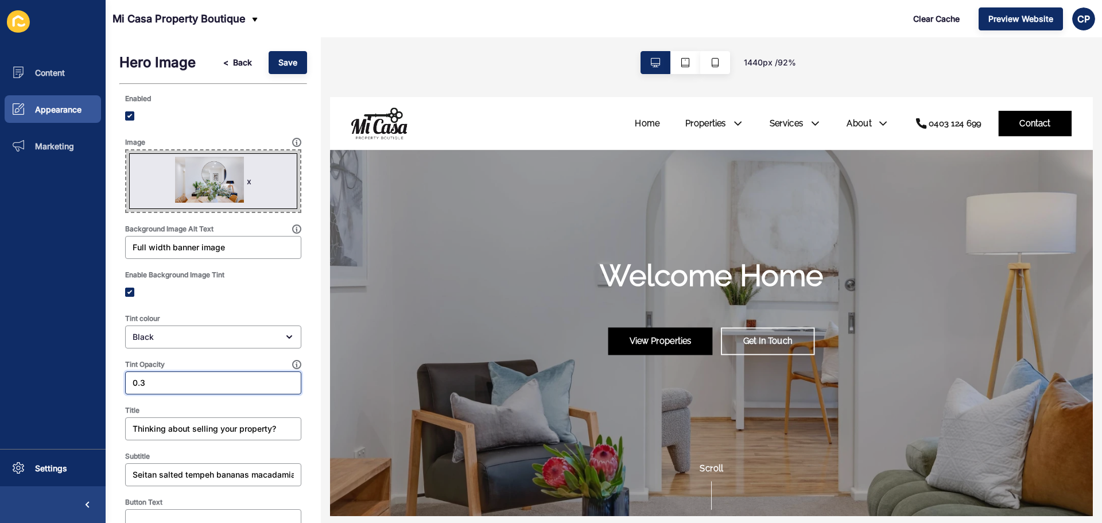
click at [203, 383] on input "0.3" at bounding box center [213, 382] width 161 height 11
drag, startPoint x: 203, startPoint y: 383, endPoint x: 76, endPoint y: 379, distance: 127.5
click at [76, 379] on div "Content Appearance Marketing Settings Mi Casa Property Boutique Clear Cache Pre…" at bounding box center [551, 261] width 1102 height 523
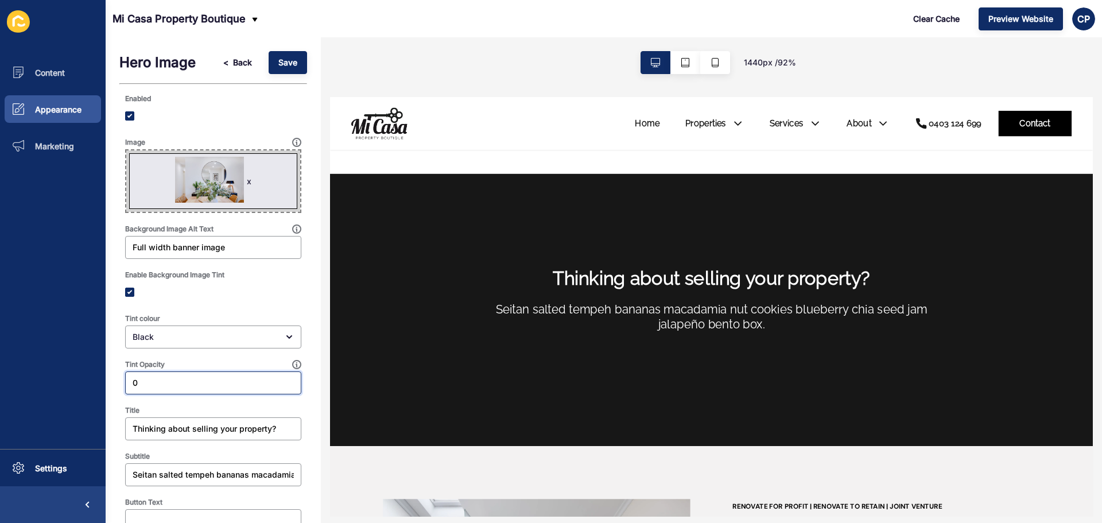
scroll to position [1482, 0]
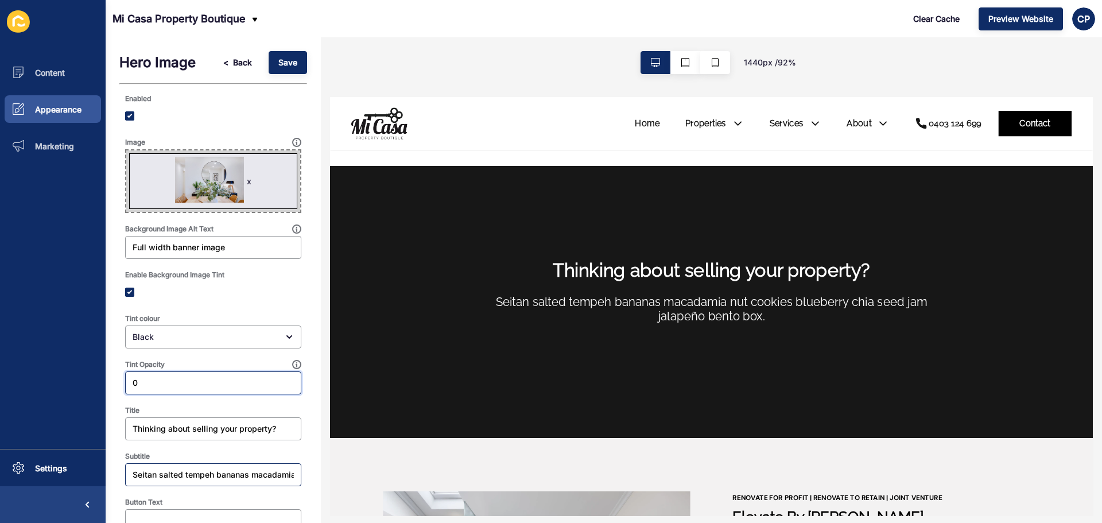
type input "0"
click at [195, 470] on input "Seitan salted tempeh bananas macadamia nut cookies blueberry chia seed jam jala…" at bounding box center [213, 474] width 161 height 11
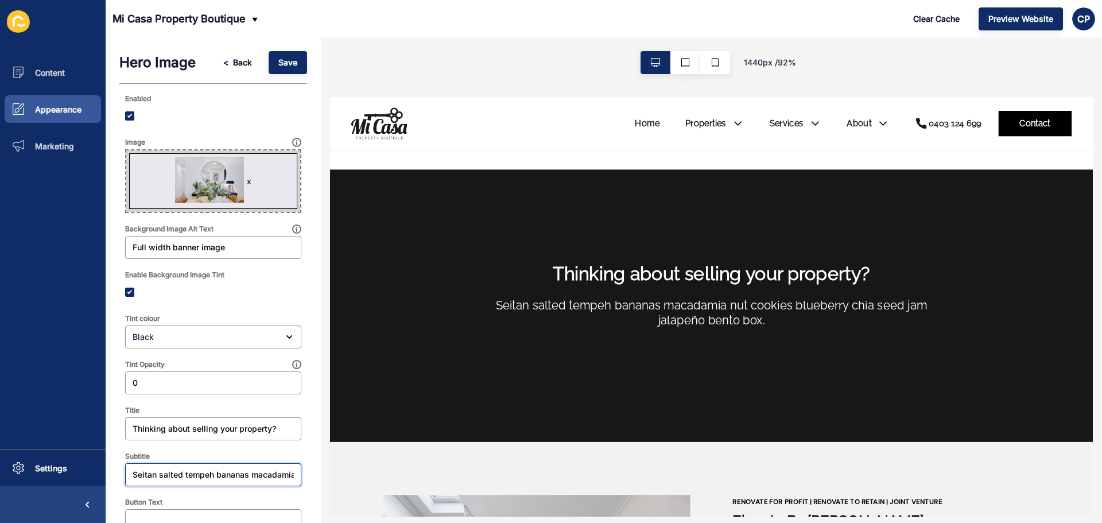
click at [195, 470] on input "Seitan salted tempeh bananas macadamia nut cookies blueberry chia seed jam jala…" at bounding box center [213, 474] width 161 height 11
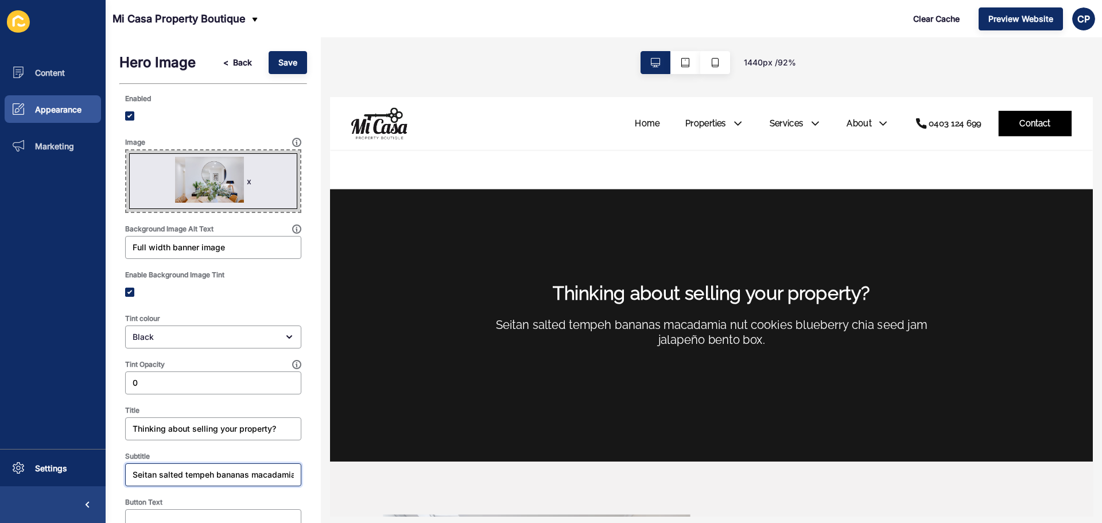
click at [195, 470] on input "Seitan salted tempeh bananas macadamia nut cookies blueberry chia seed jam jala…" at bounding box center [213, 474] width 161 height 11
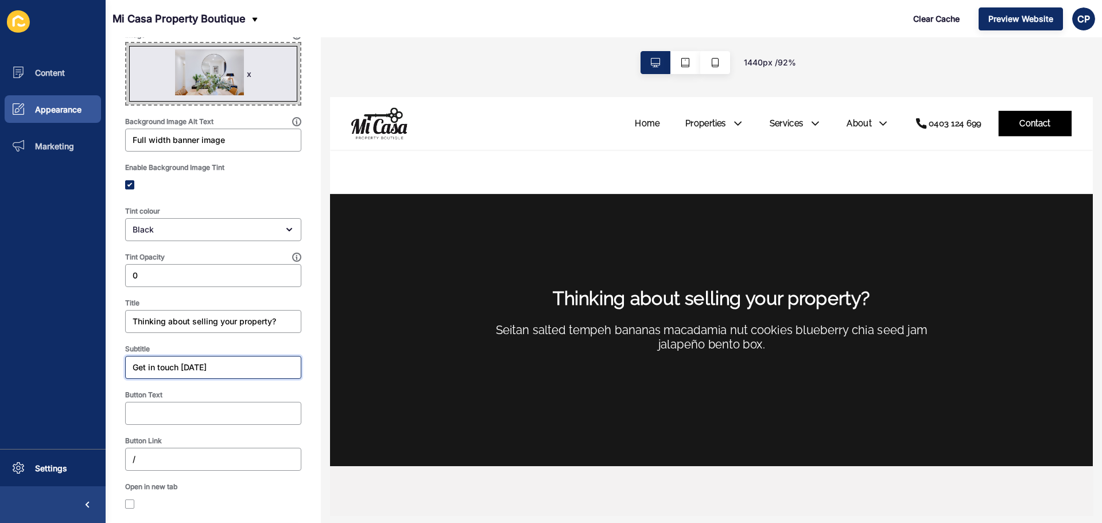
scroll to position [126, 0]
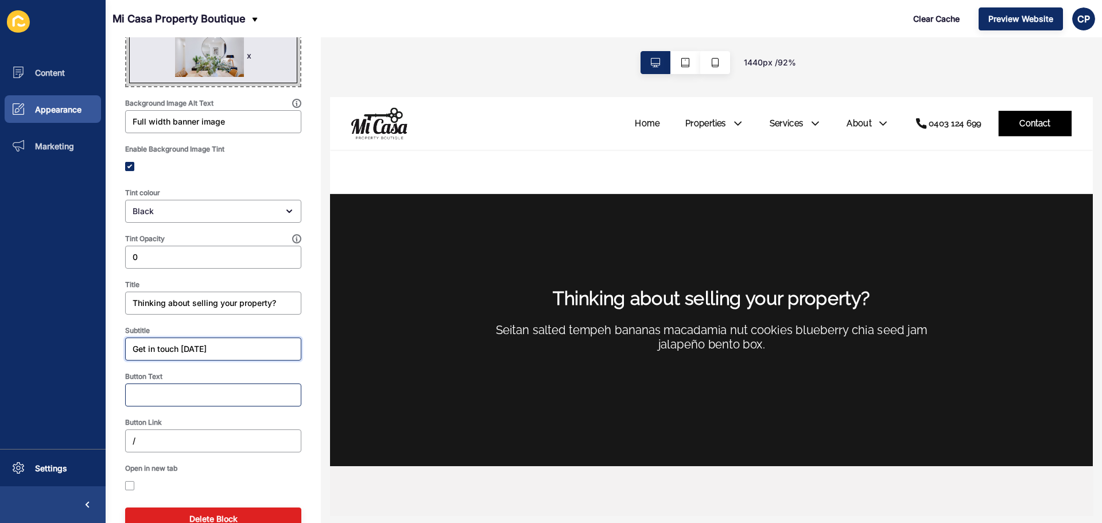
type input "Get in touch [DATE]"
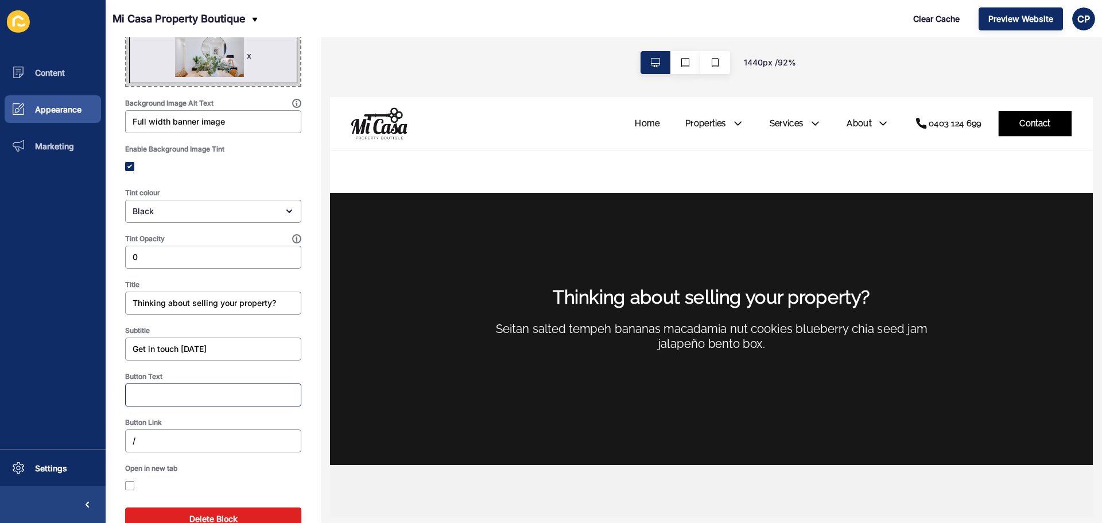
click at [210, 402] on div at bounding box center [213, 395] width 176 height 23
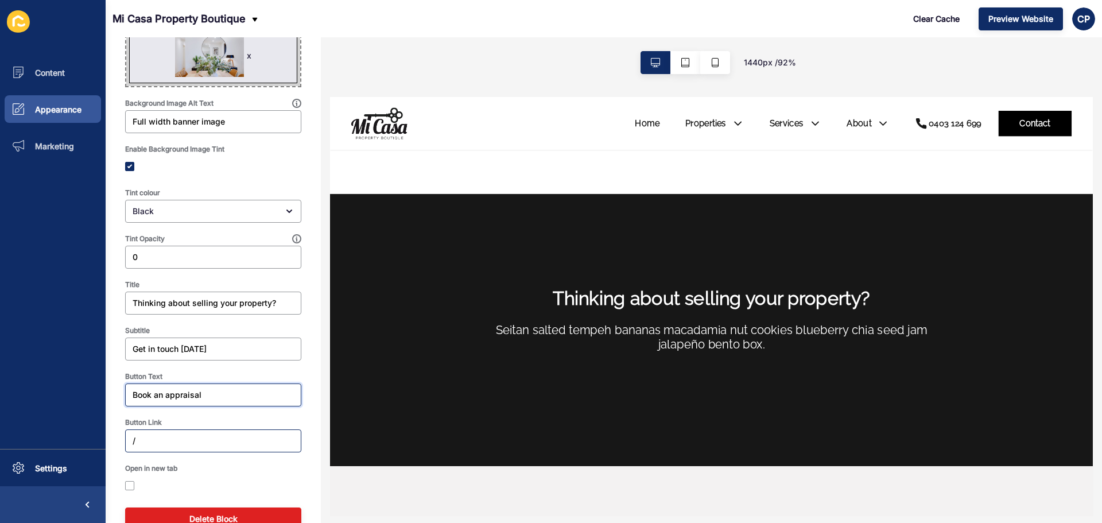
type input "Book an appraisal"
click at [153, 437] on input "/" at bounding box center [213, 440] width 161 height 11
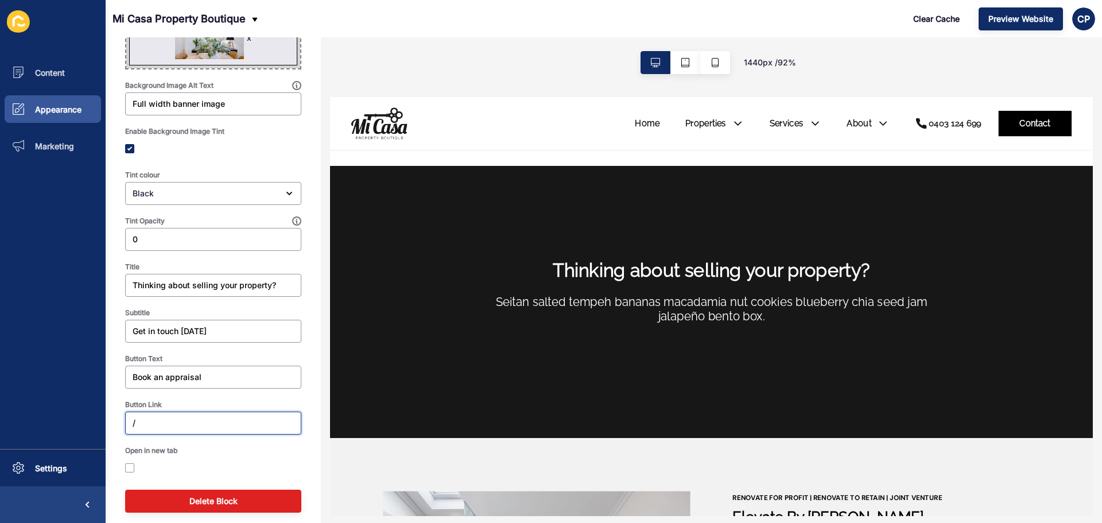
scroll to position [153, 0]
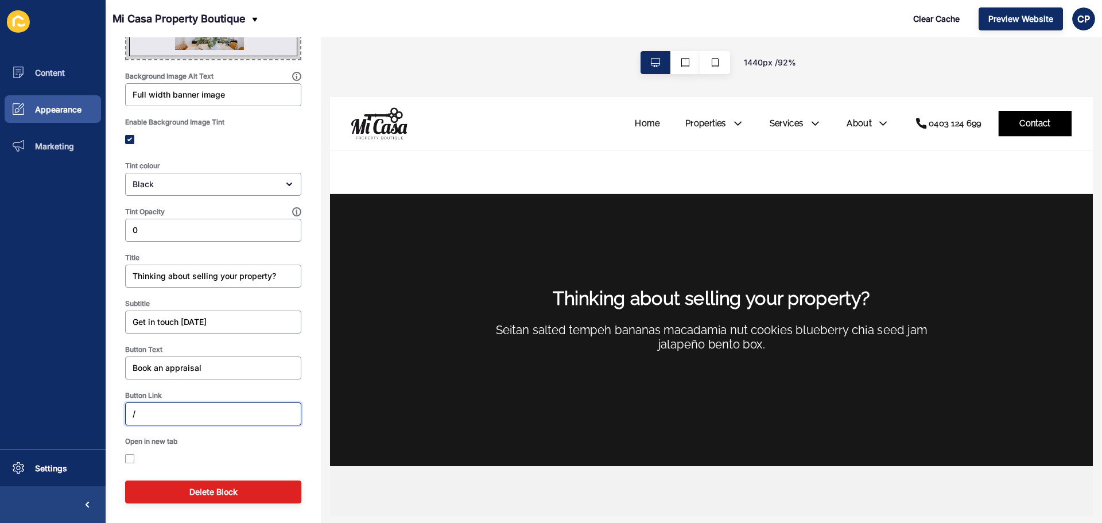
click at [140, 416] on input "/" at bounding box center [213, 413] width 161 height 11
paste input "agency/mi-casa-applecross"
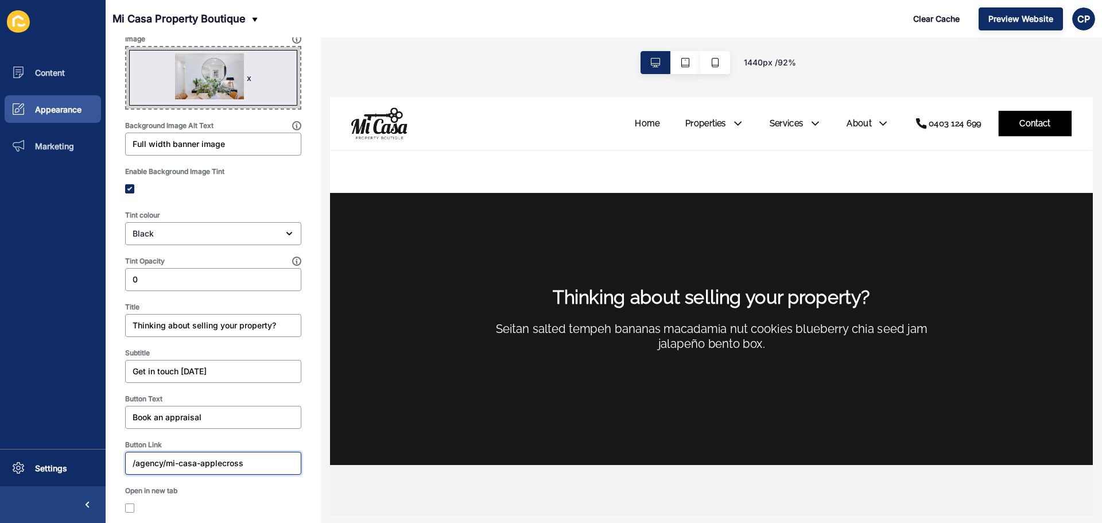
scroll to position [0, 0]
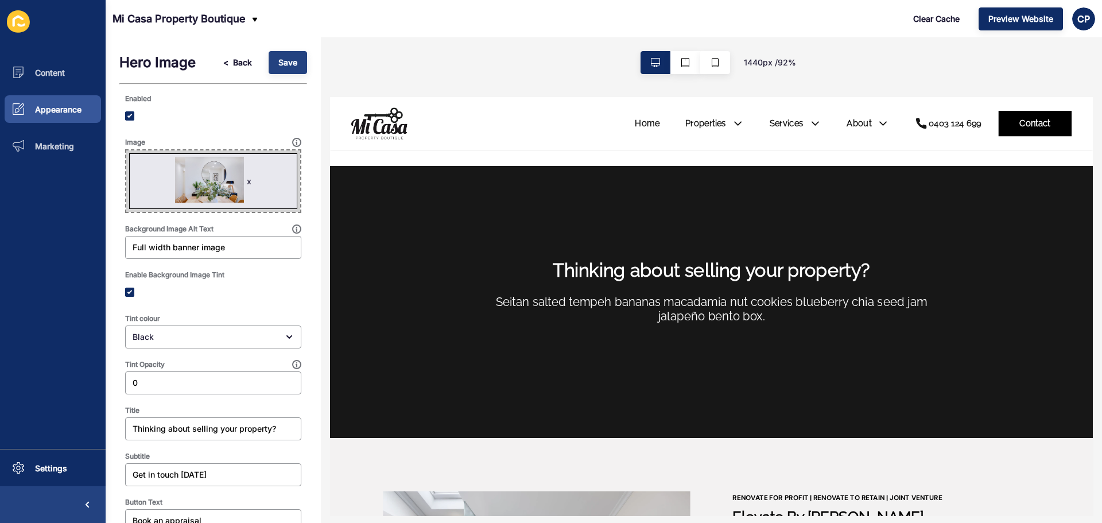
type input "/agency/mi-casa-applecross"
click at [278, 64] on span "Save" at bounding box center [287, 62] width 19 height 11
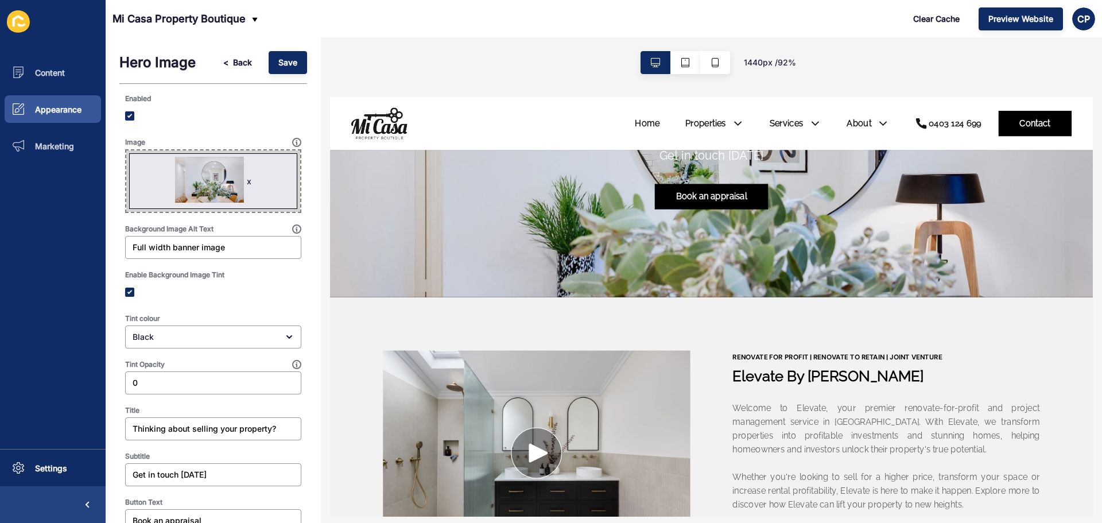
scroll to position [1667, 0]
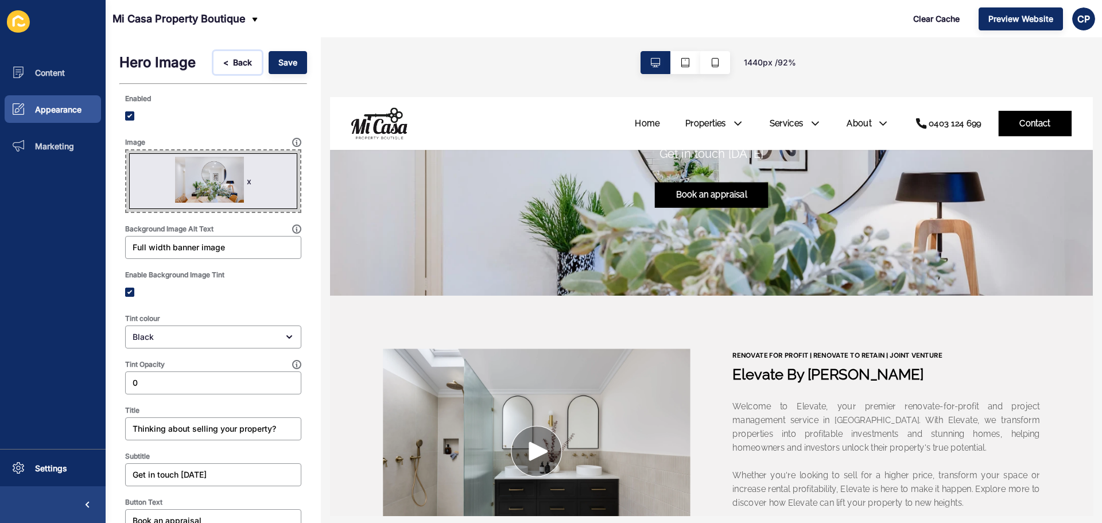
click at [233, 61] on span "Back" at bounding box center [242, 62] width 19 height 11
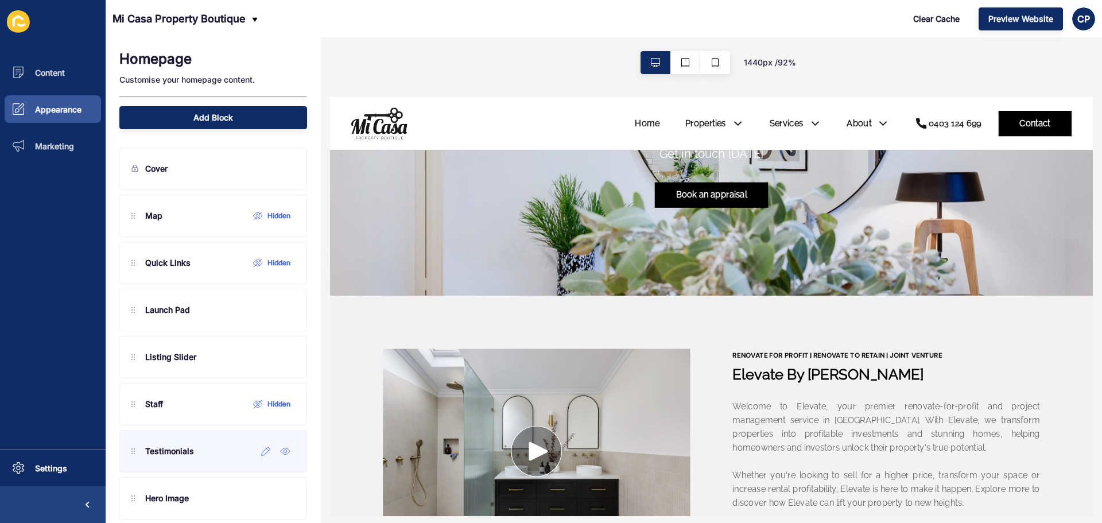
click at [185, 458] on div "Testimonials" at bounding box center [162, 451] width 63 height 18
click at [257, 457] on div at bounding box center [266, 451] width 19 height 18
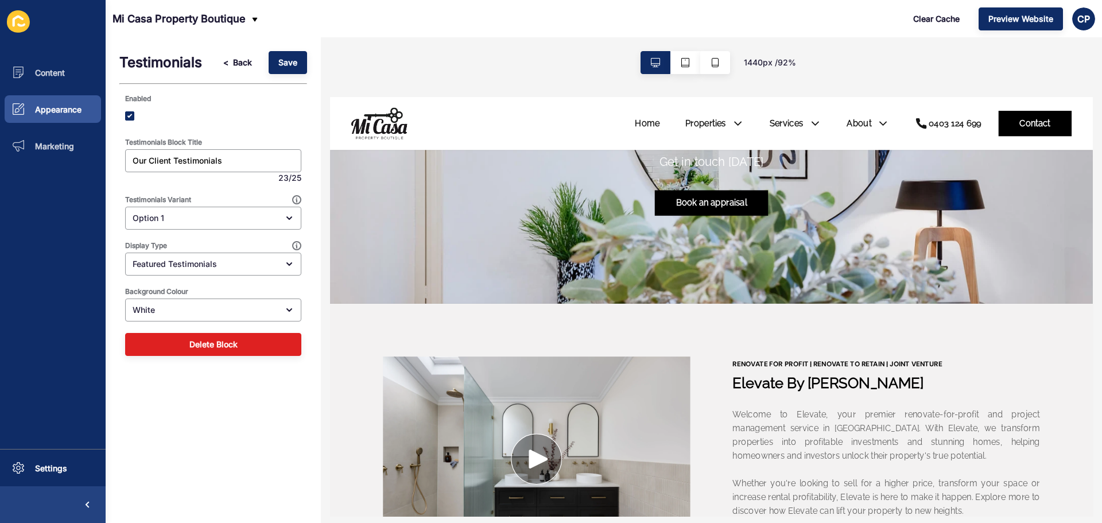
scroll to position [1636, 0]
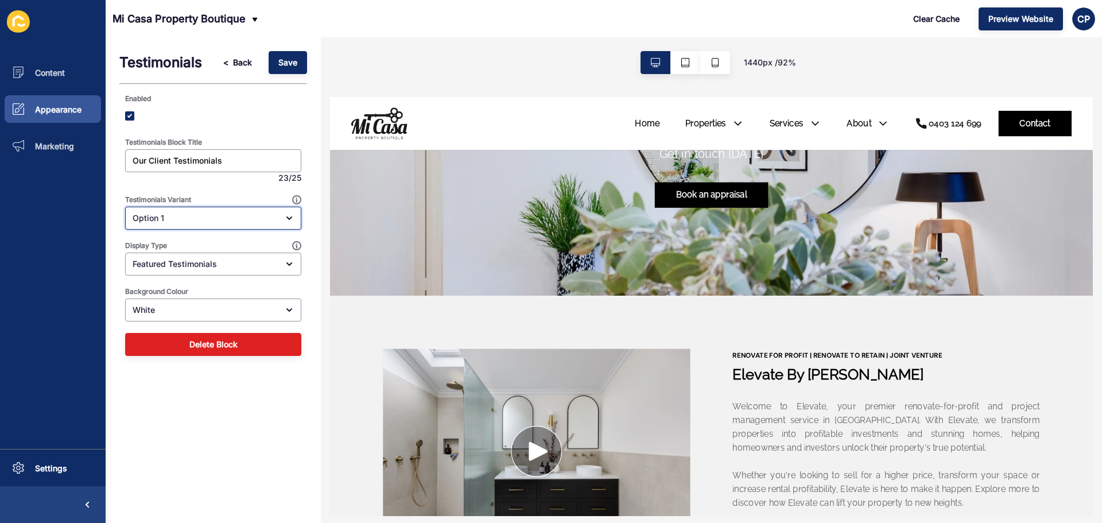
click at [196, 212] on div "Option 1" at bounding box center [213, 218] width 176 height 23
click at [196, 215] on div "Option 1" at bounding box center [205, 217] width 145 height 11
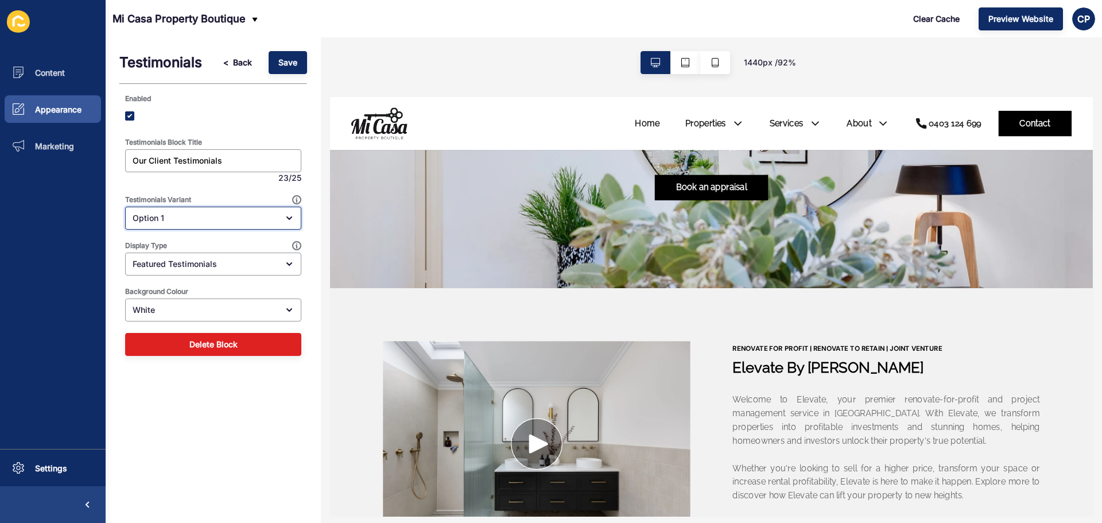
scroll to position [1667, 0]
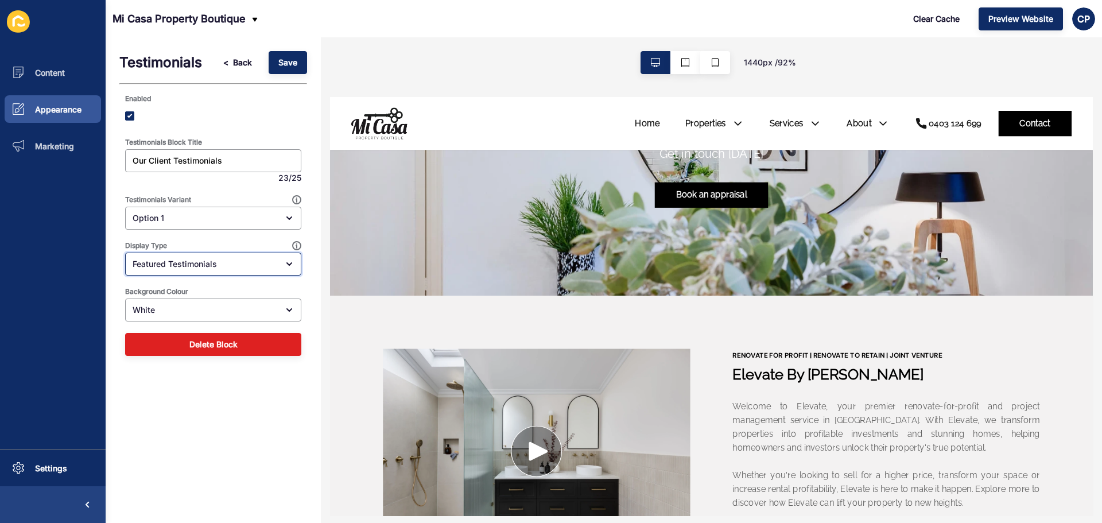
click at [189, 270] on div "Featured Testimonials" at bounding box center [213, 264] width 176 height 23
click at [193, 267] on div "Featured Testimonials" at bounding box center [205, 263] width 145 height 11
click at [156, 305] on div "White" at bounding box center [205, 309] width 145 height 11
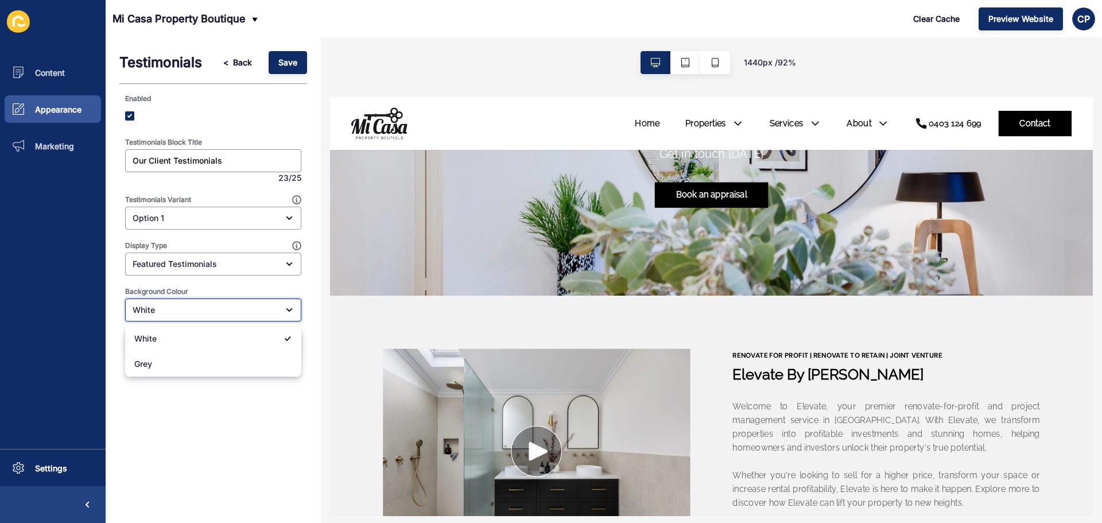
click at [156, 305] on div "White" at bounding box center [205, 309] width 145 height 11
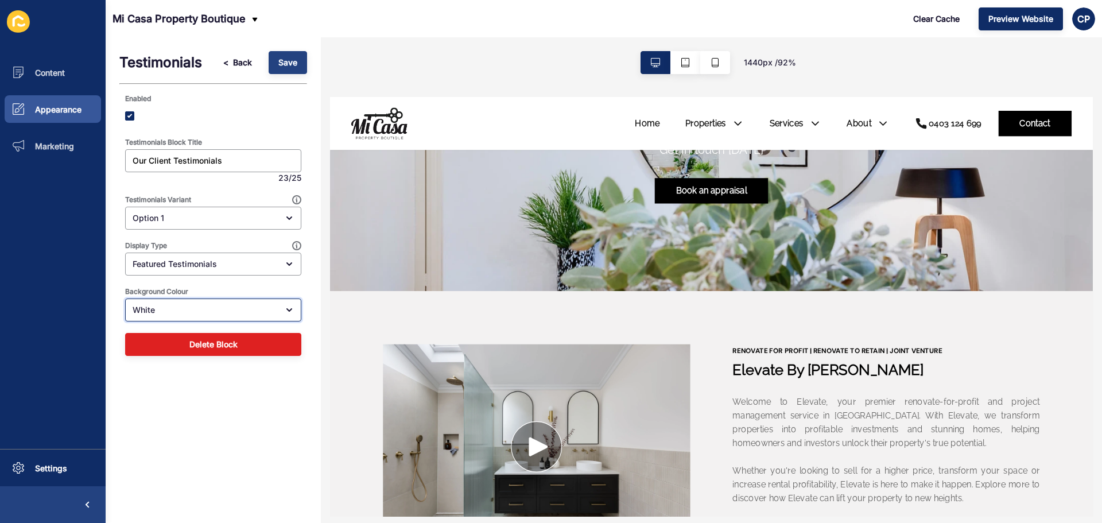
scroll to position [1636, 0]
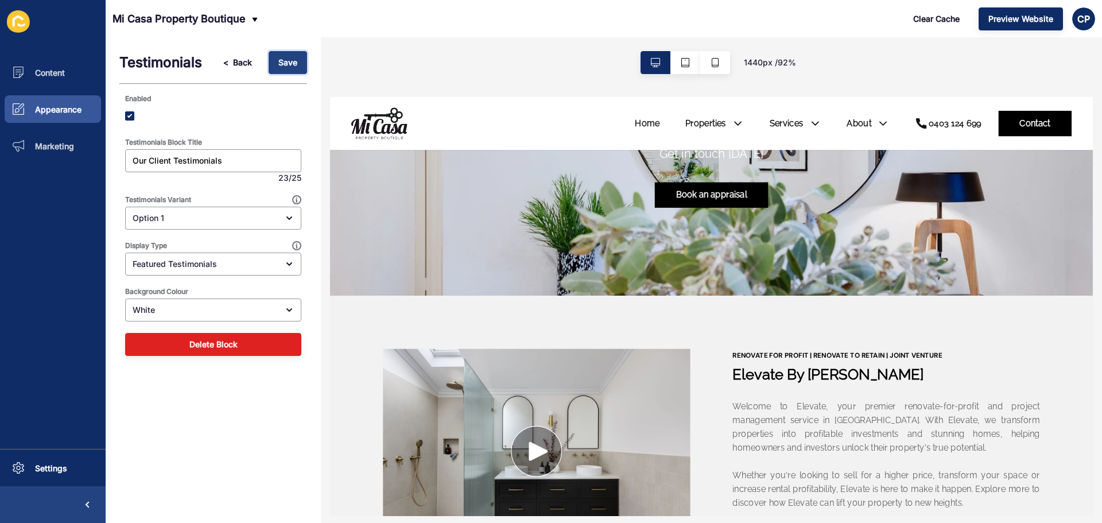
click at [292, 67] on span "Save" at bounding box center [287, 62] width 19 height 11
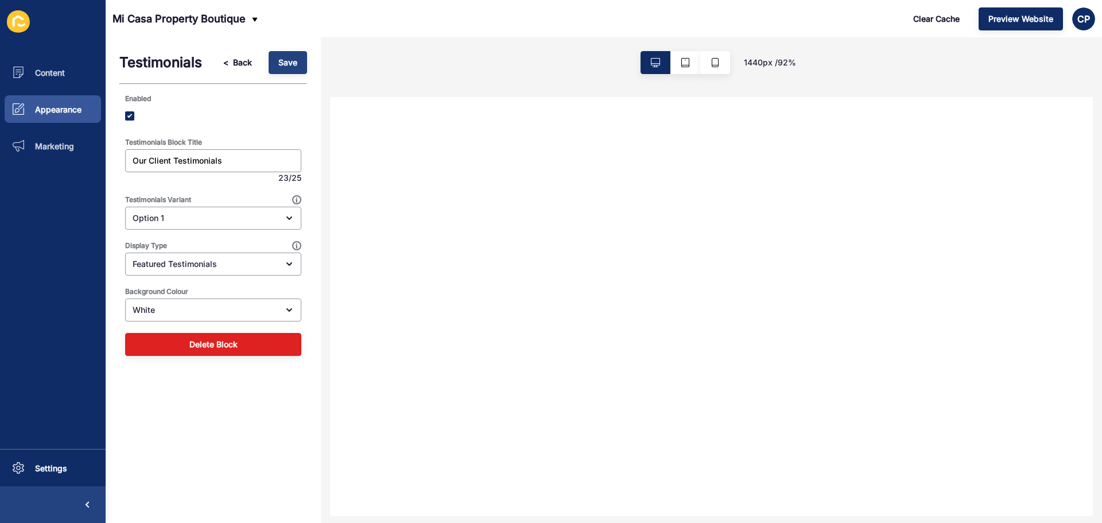
scroll to position [0, 0]
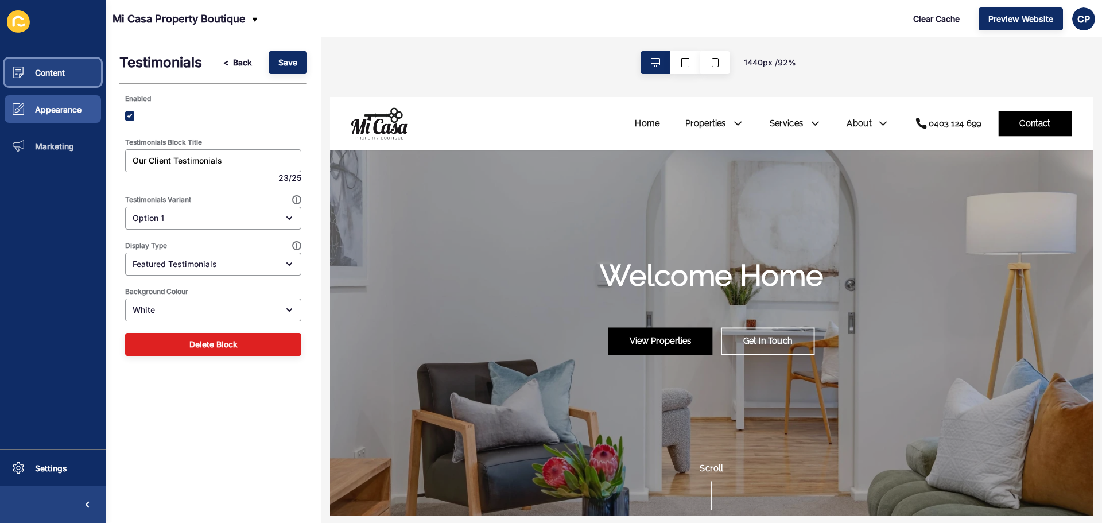
click at [48, 67] on button "Content" at bounding box center [53, 72] width 106 height 37
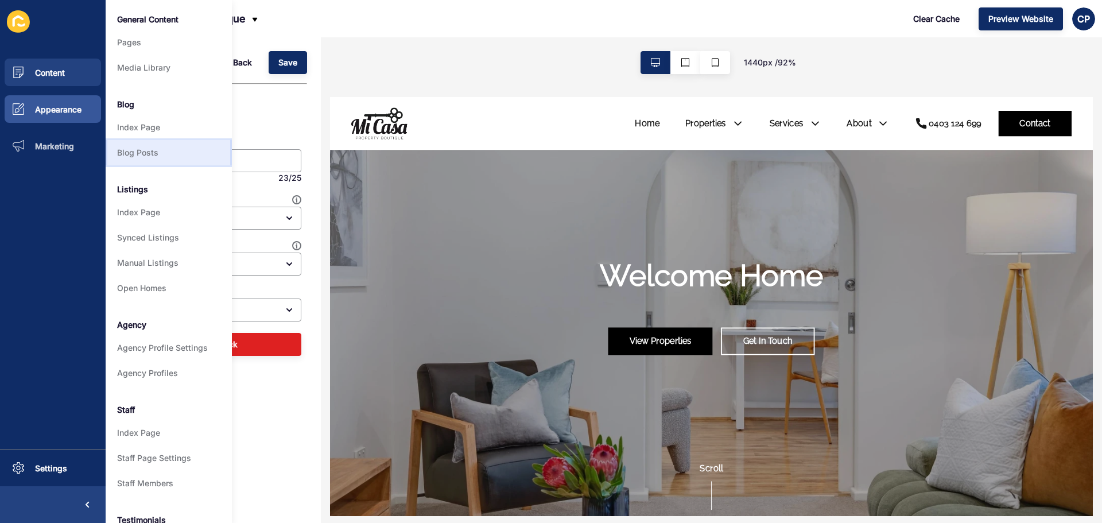
click at [158, 158] on link "Blog Posts" at bounding box center [169, 152] width 126 height 25
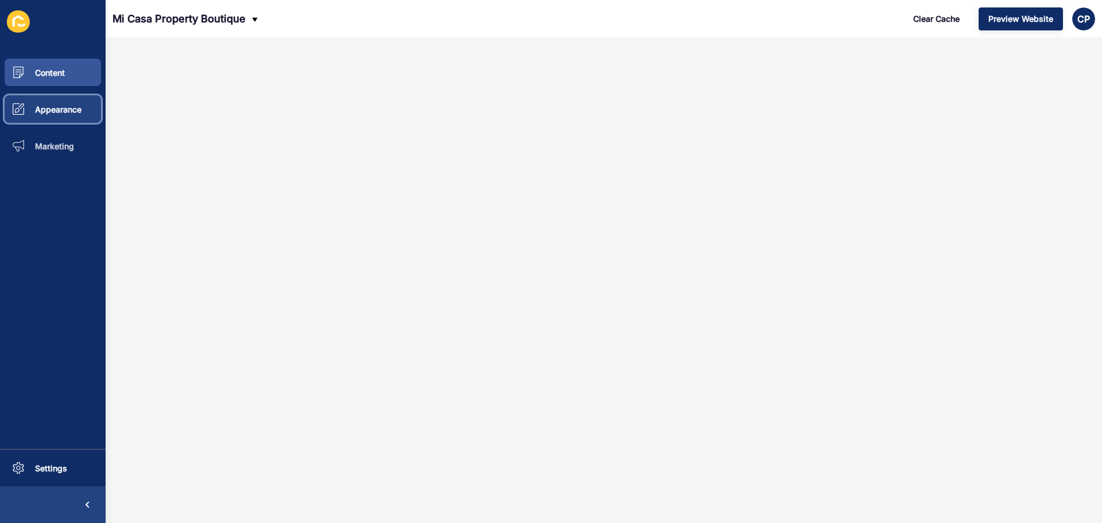
click at [48, 113] on span "Appearance" at bounding box center [39, 109] width 83 height 10
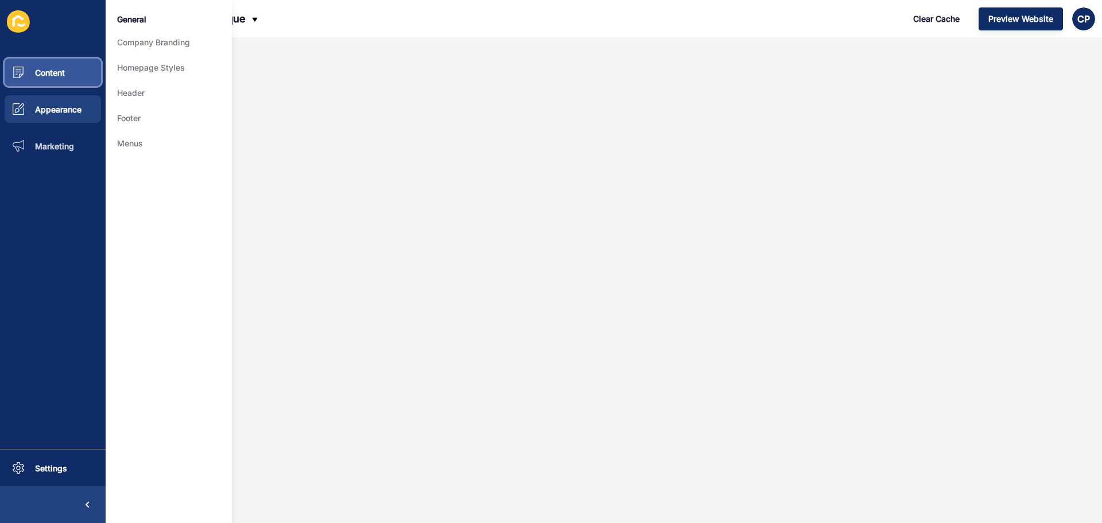
click at [61, 80] on button "Content" at bounding box center [53, 72] width 106 height 37
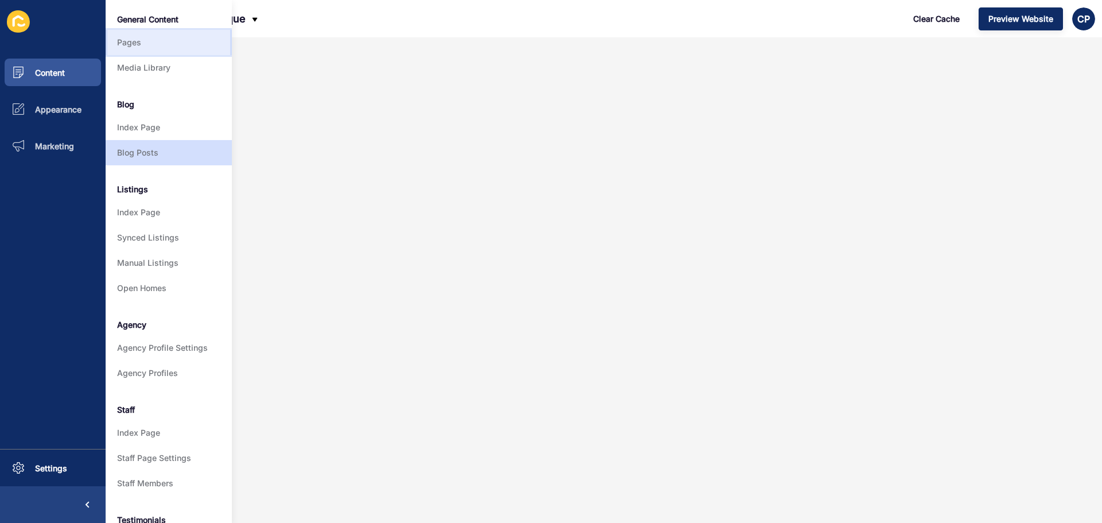
click at [157, 42] on link "Pages" at bounding box center [169, 42] width 126 height 25
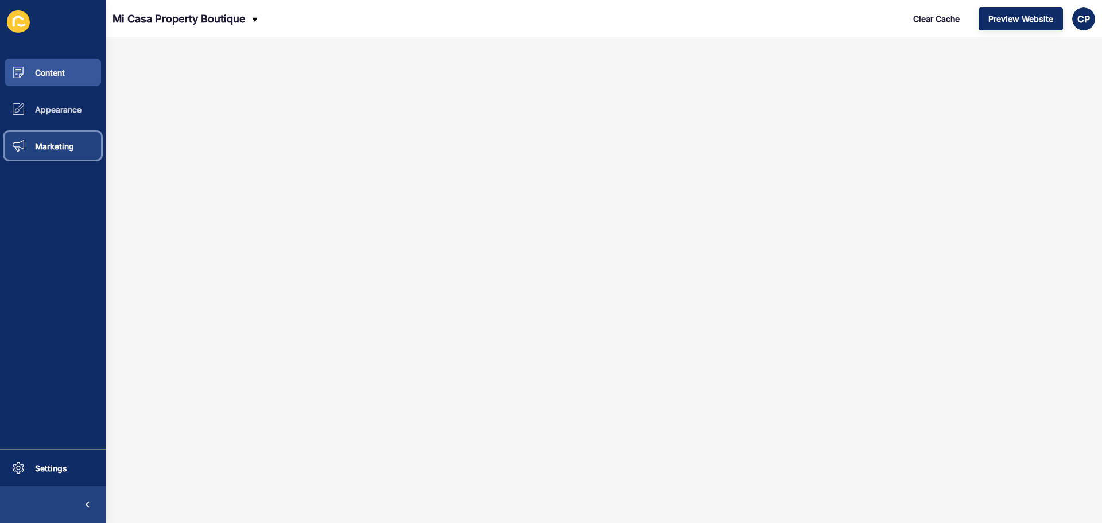
click at [53, 148] on span "Marketing" at bounding box center [36, 146] width 76 height 10
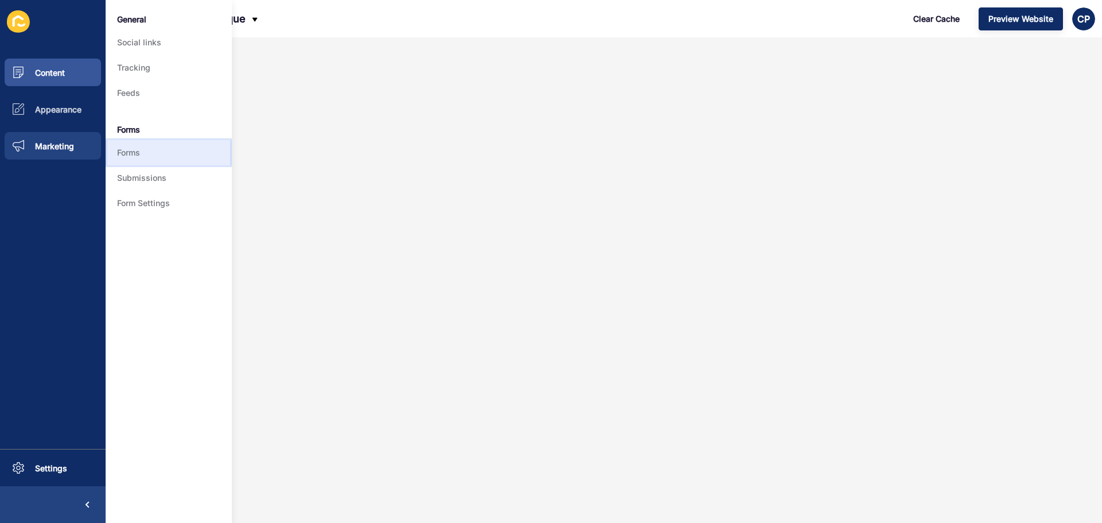
click at [130, 161] on link "Forms" at bounding box center [169, 152] width 126 height 25
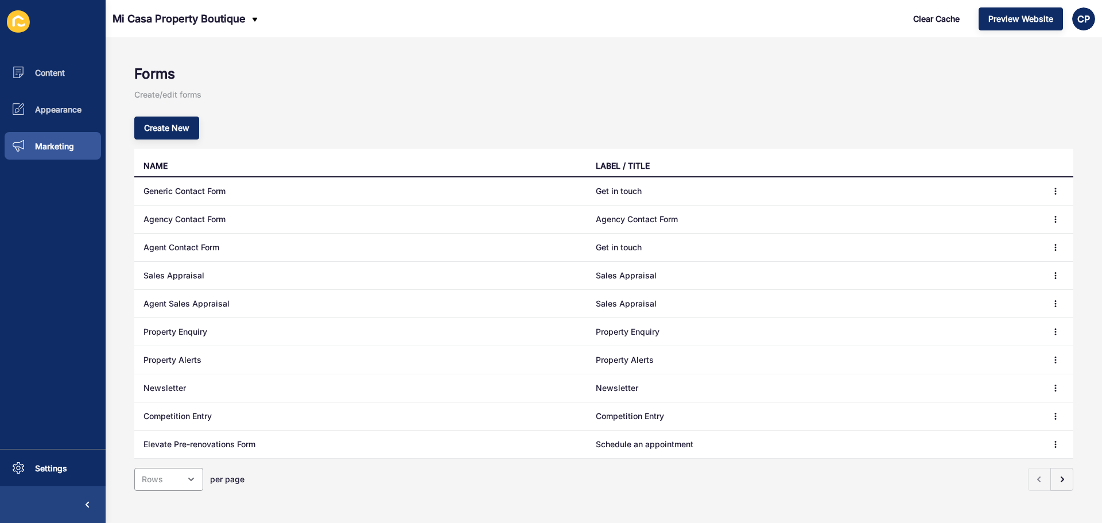
click at [618, 191] on td "Get in touch" at bounding box center [813, 191] width 452 height 28
click at [174, 192] on td "Generic Contact Form" at bounding box center [360, 191] width 452 height 28
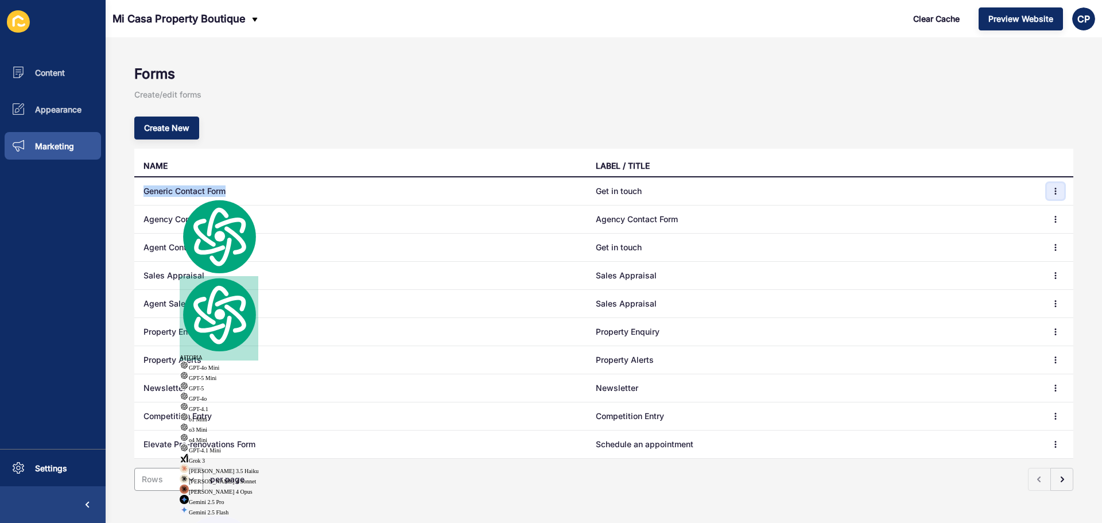
click at [1047, 193] on button "button" at bounding box center [1055, 191] width 17 height 16
click at [1002, 214] on link "Edit" at bounding box center [1015, 214] width 80 height 25
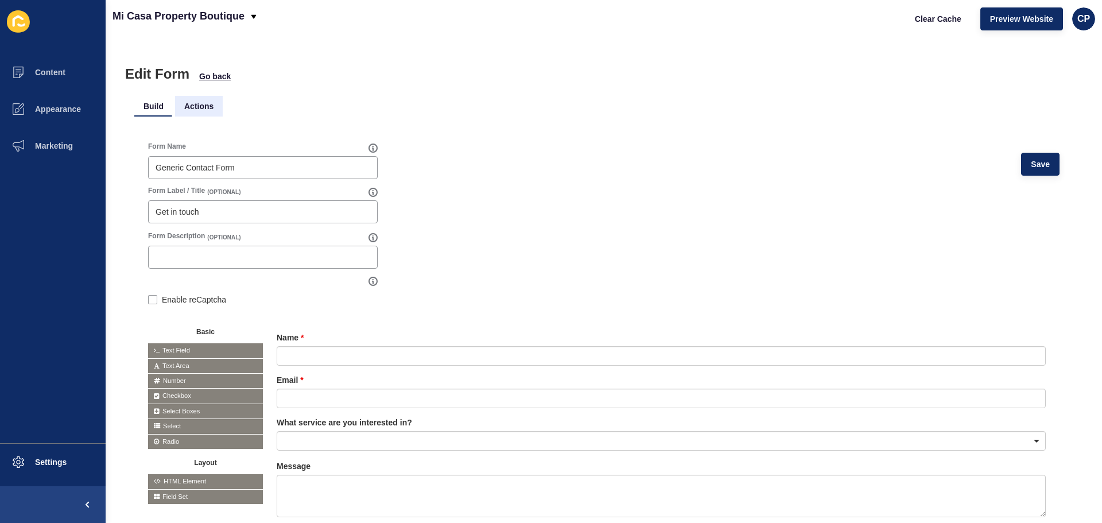
click at [207, 110] on li "Actions" at bounding box center [199, 106] width 48 height 21
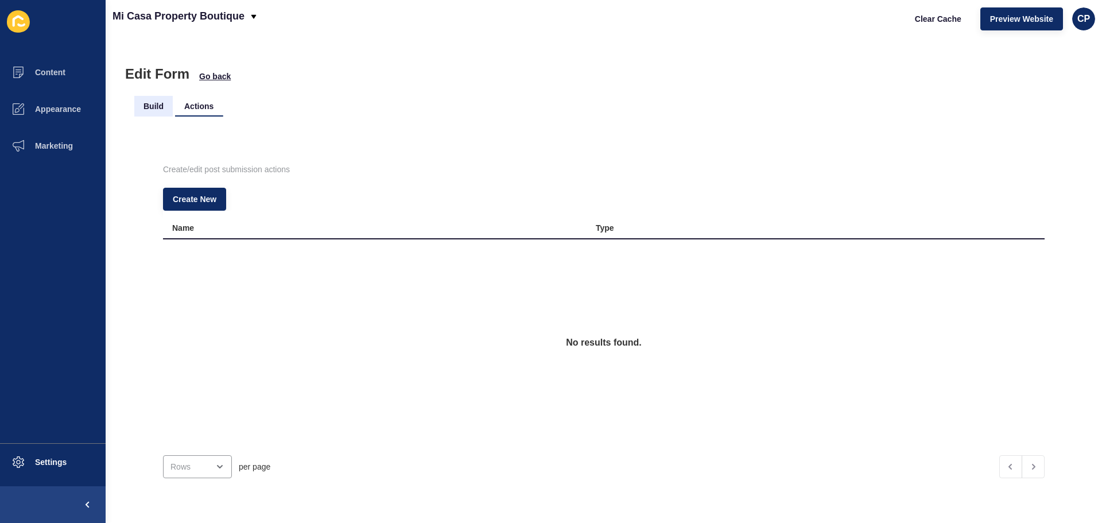
click at [157, 103] on li "Build" at bounding box center [153, 106] width 38 height 21
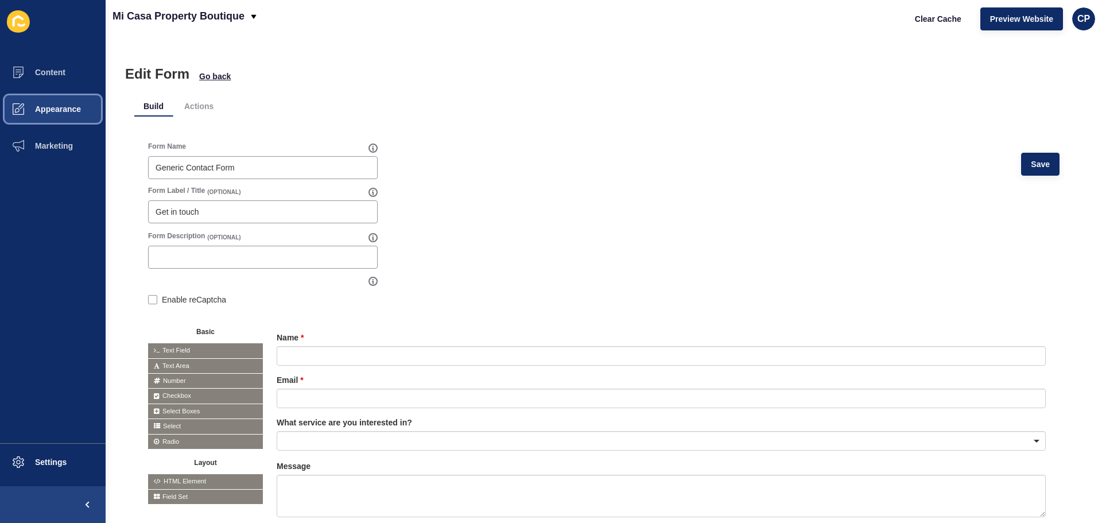
click at [56, 112] on span "Appearance" at bounding box center [39, 108] width 83 height 9
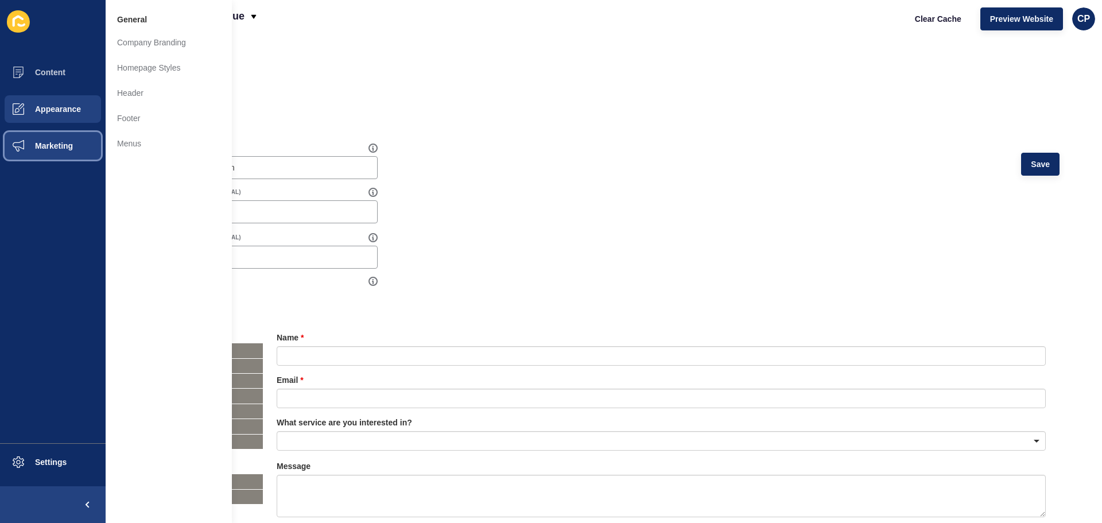
click at [57, 143] on span "Marketing" at bounding box center [35, 145] width 75 height 9
click at [51, 107] on span "Appearance" at bounding box center [39, 108] width 83 height 9
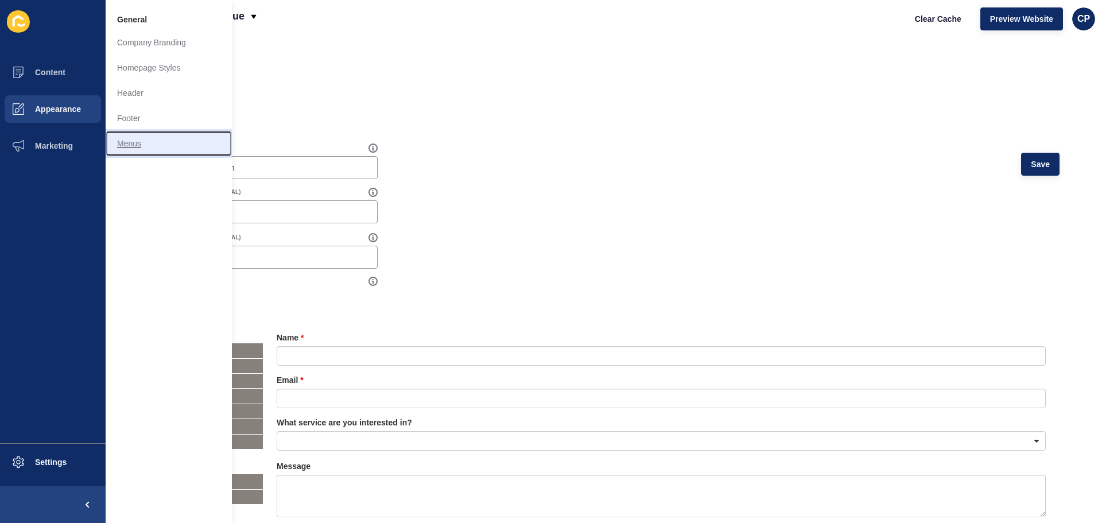
click at [146, 145] on link "Menus" at bounding box center [169, 143] width 126 height 25
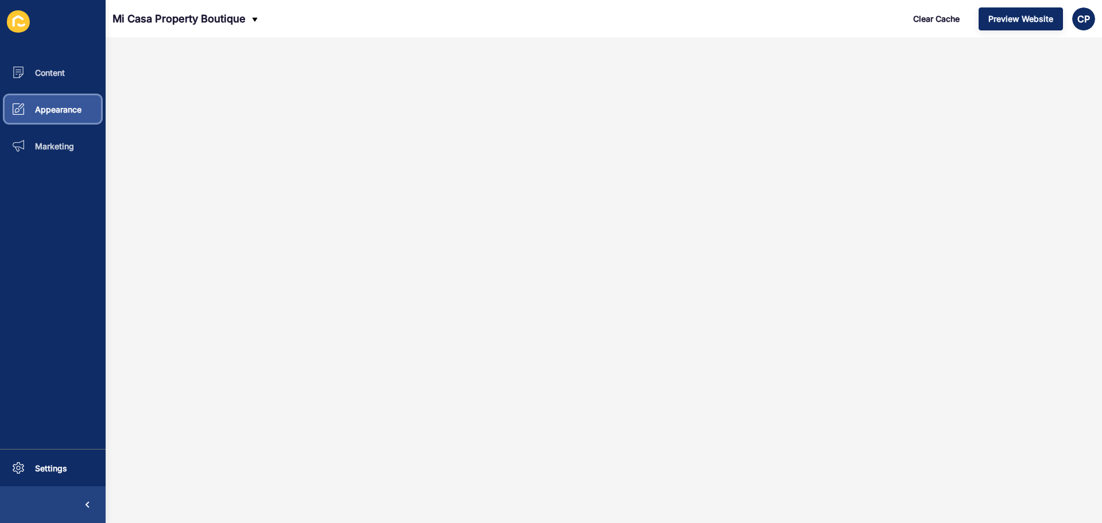
click at [51, 109] on span "Appearance" at bounding box center [39, 109] width 83 height 10
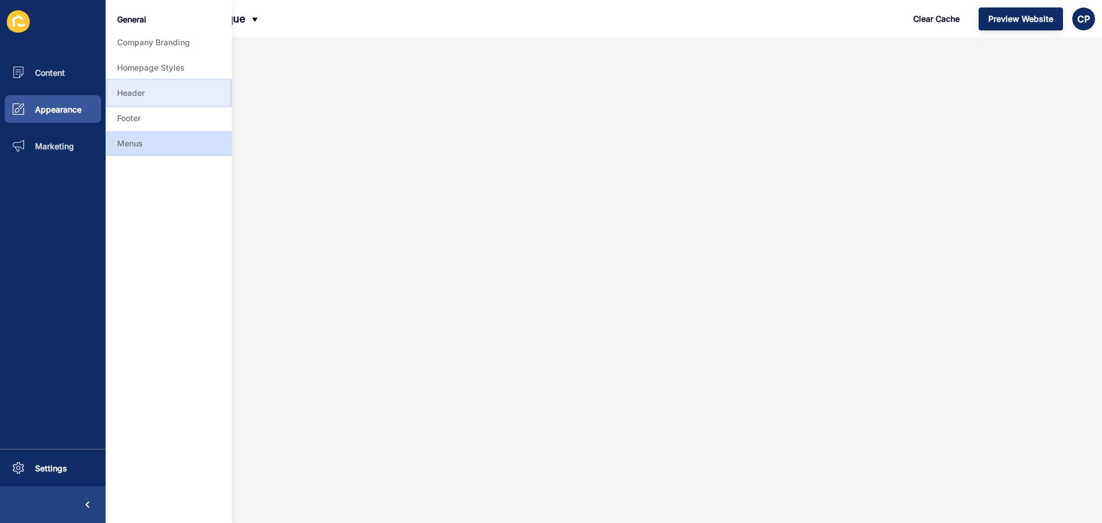
click at [145, 97] on link "Header" at bounding box center [169, 92] width 126 height 25
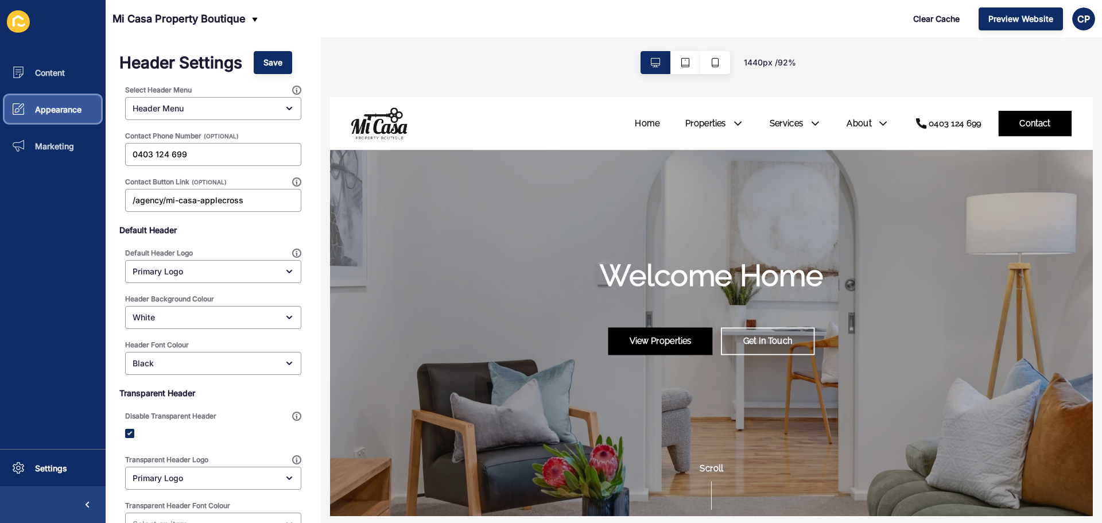
click at [65, 109] on span "Appearance" at bounding box center [39, 109] width 83 height 10
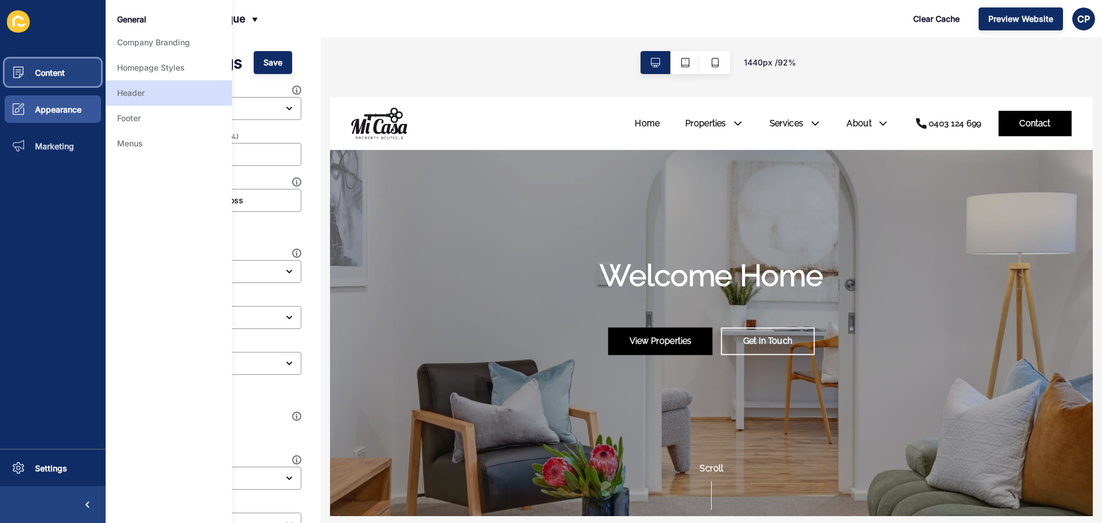
click at [63, 75] on span "Content" at bounding box center [31, 73] width 67 height 10
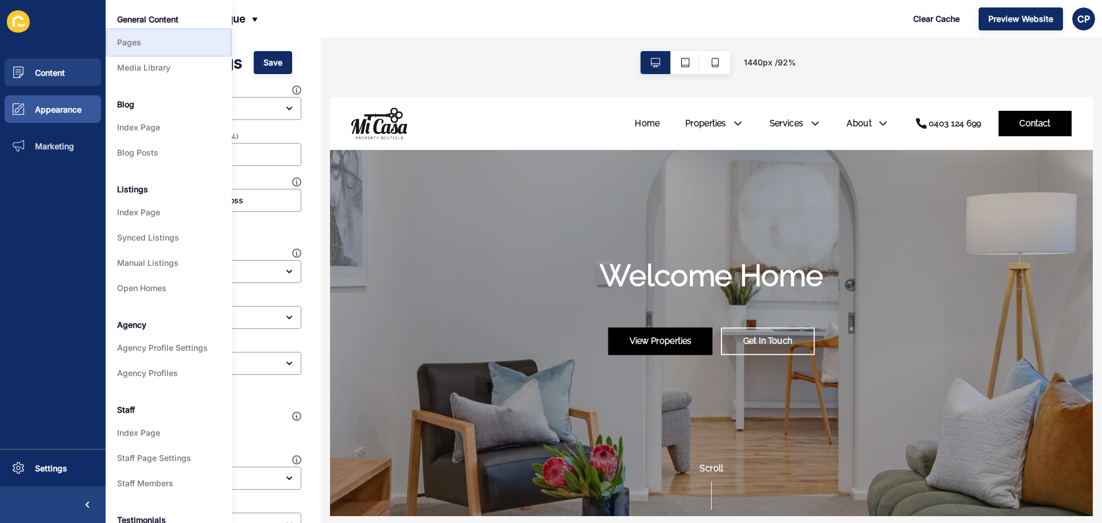
click at [151, 48] on link "Pages" at bounding box center [169, 42] width 126 height 25
